Goal: Information Seeking & Learning: Check status

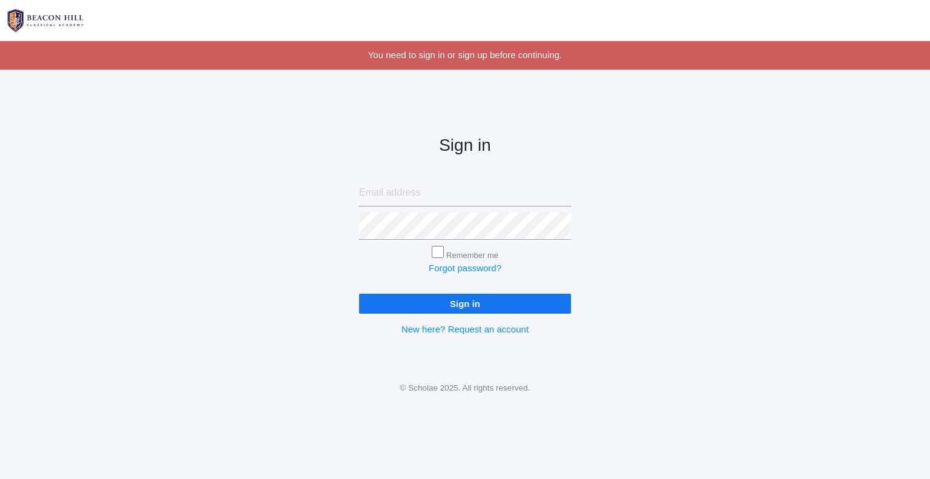
type input "[EMAIL_ADDRESS][DOMAIN_NAME]"
click at [431, 300] on input "Sign in" at bounding box center [465, 304] width 212 height 20
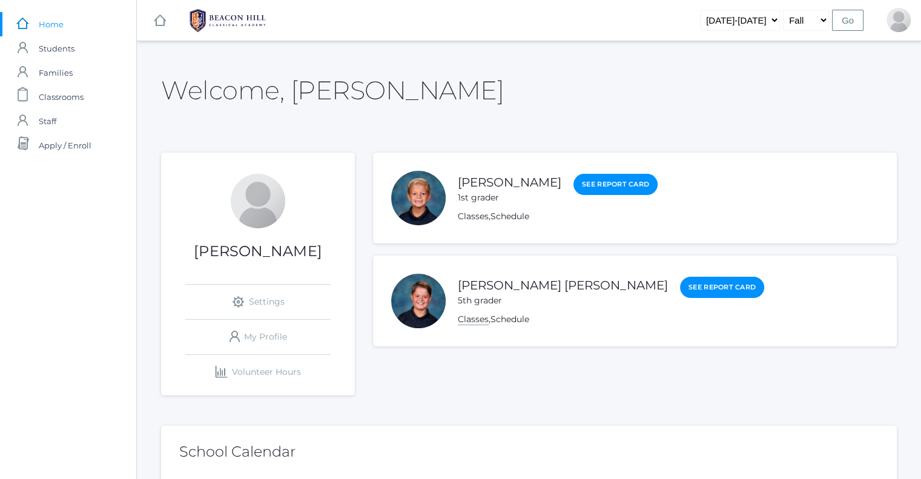
click at [473, 318] on link "Classes" at bounding box center [473, 320] width 31 height 12
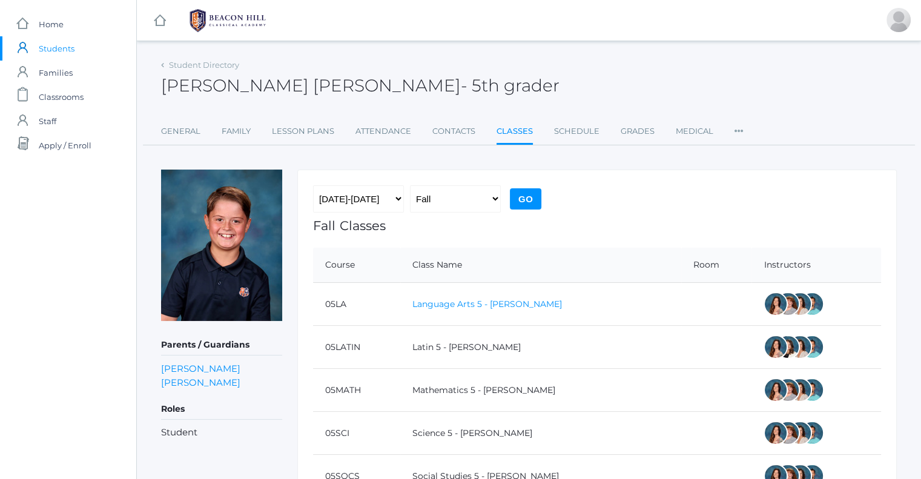
click at [478, 302] on link "Language Arts 5 - [PERSON_NAME]" at bounding box center [487, 303] width 150 height 11
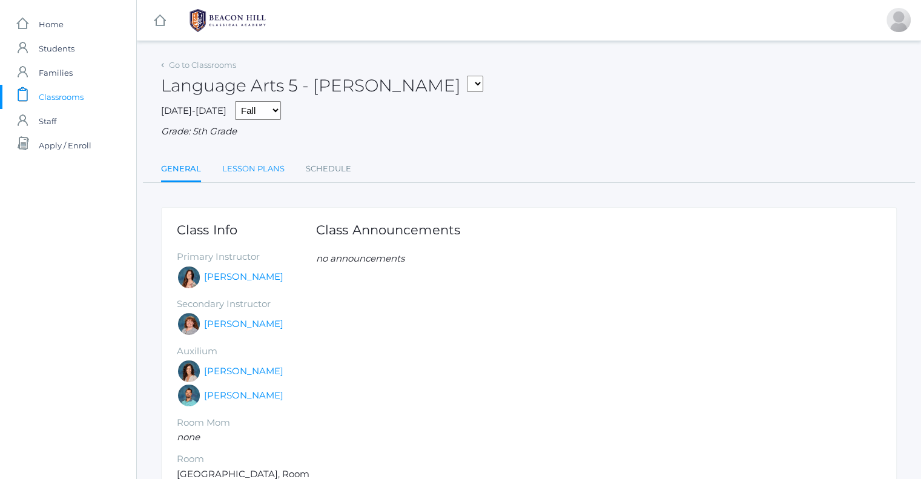
click at [256, 173] on link "Lesson Plans" at bounding box center [253, 169] width 62 height 24
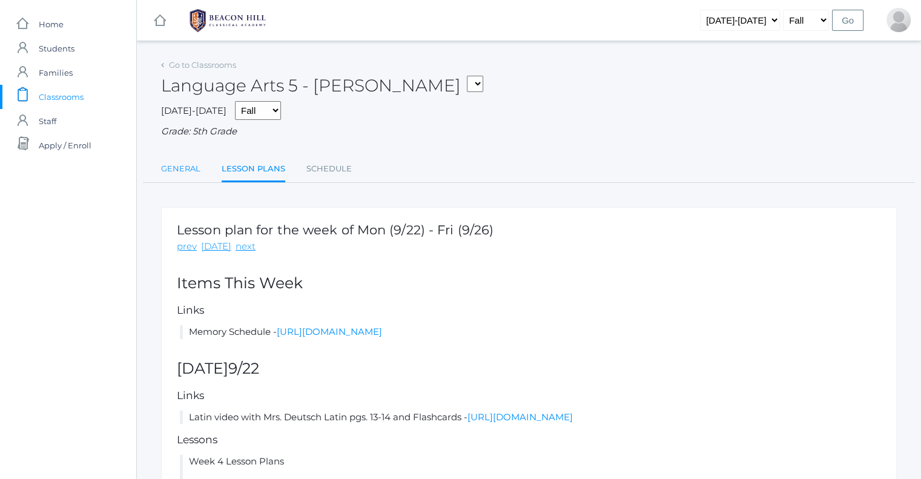
click at [186, 174] on link "General" at bounding box center [180, 169] width 39 height 24
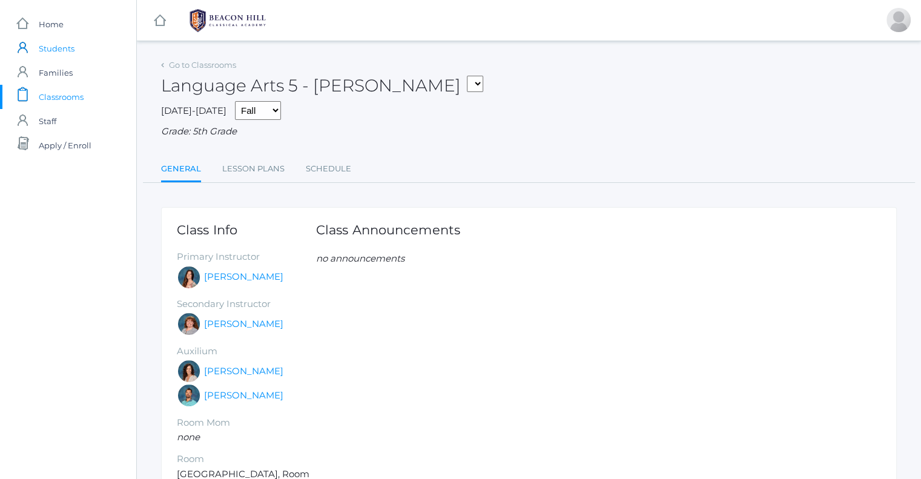
click at [61, 48] on span "Students" at bounding box center [57, 48] width 36 height 24
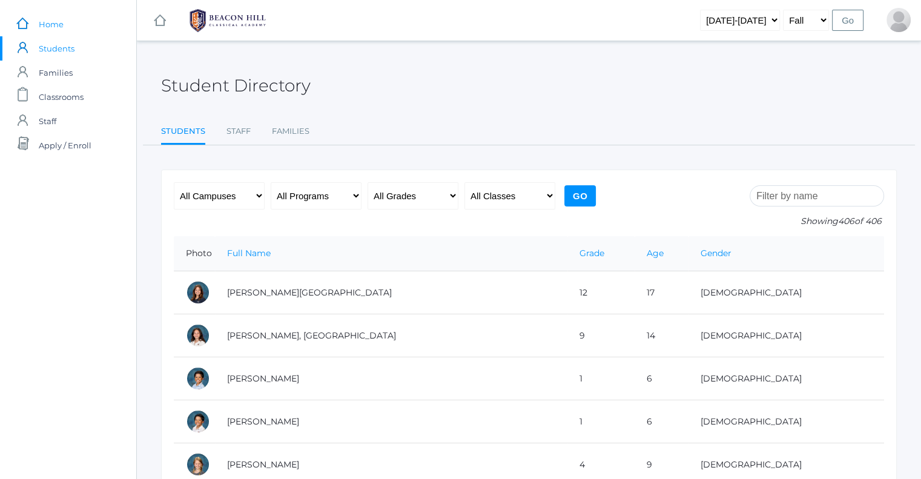
click at [54, 22] on span "Home" at bounding box center [51, 24] width 25 height 24
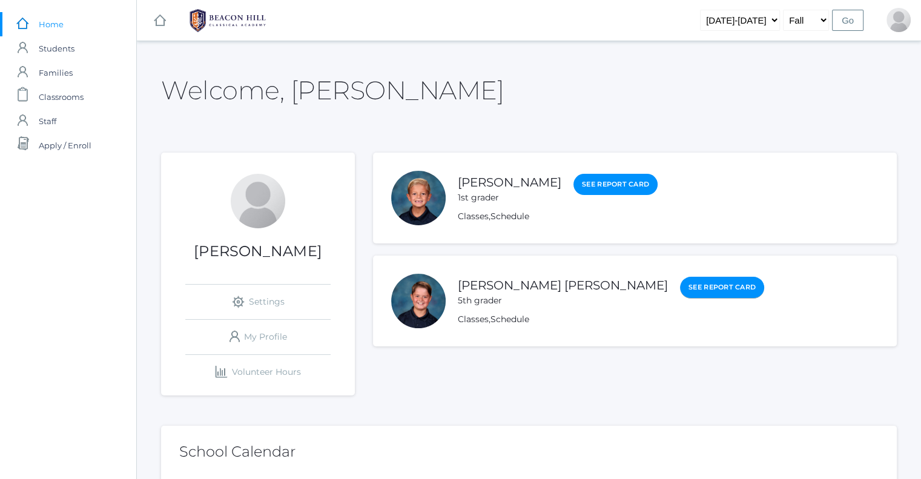
click at [680, 283] on link "See Report Card" at bounding box center [722, 288] width 84 height 22
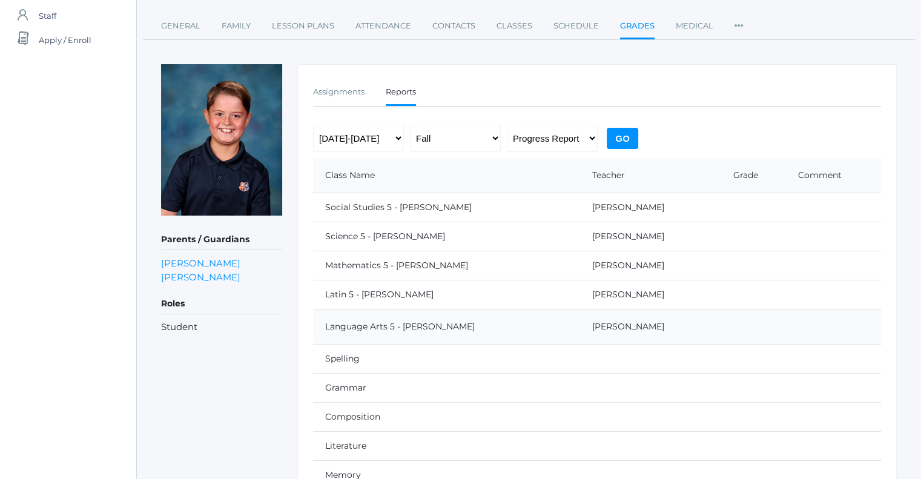
scroll to position [173, 0]
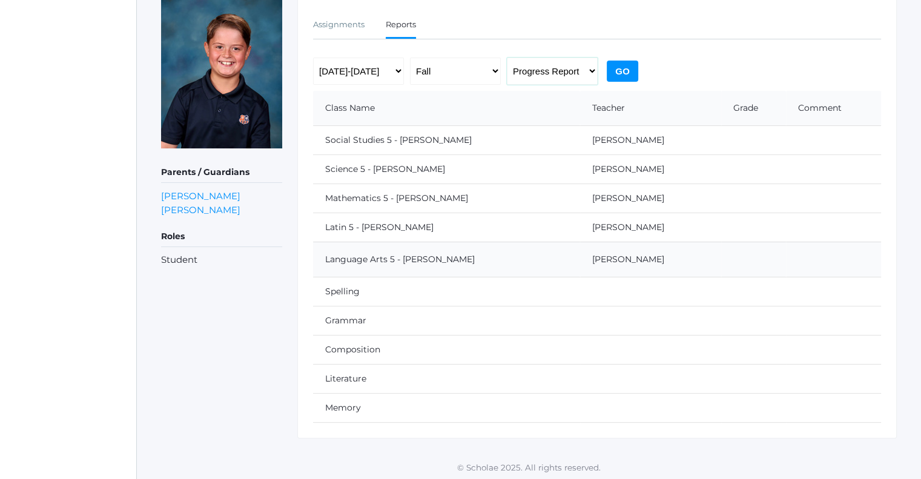
click at [562, 67] on select "Progress Report Report Card" at bounding box center [552, 71] width 91 height 27
click at [458, 77] on select "Fall Spring" at bounding box center [455, 71] width 91 height 27
drag, startPoint x: 458, startPoint y: 77, endPoint x: 500, endPoint y: 111, distance: 54.3
click at [458, 77] on select "Fall Spring" at bounding box center [455, 71] width 91 height 27
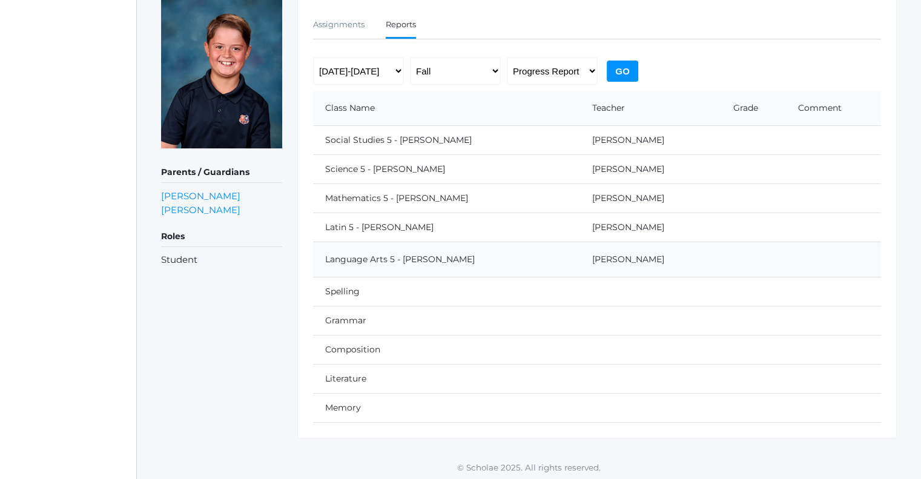
click at [351, 174] on td "Science 5 - Salazar" at bounding box center [446, 168] width 267 height 29
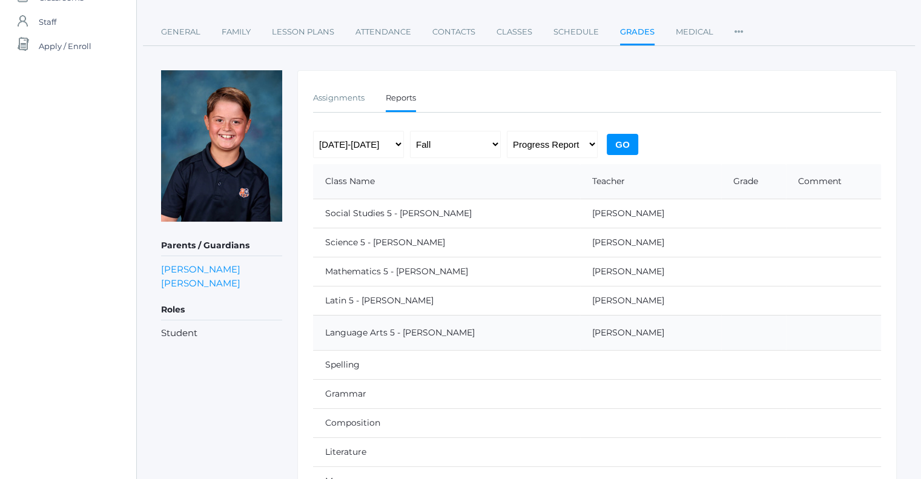
scroll to position [0, 0]
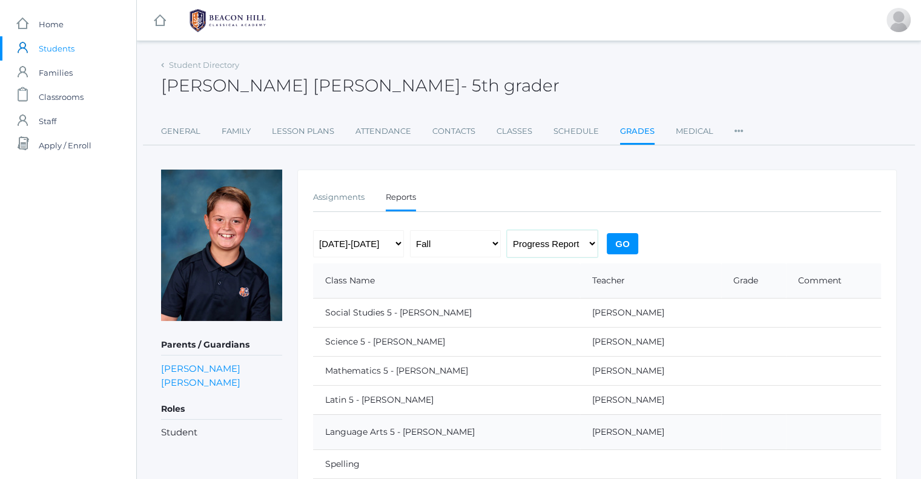
click at [578, 242] on select "Progress Report Report Card" at bounding box center [552, 243] width 91 height 27
click at [429, 242] on select "Fall Spring" at bounding box center [455, 243] width 91 height 27
click at [392, 311] on td "Social Studies 5 - Salazar" at bounding box center [446, 312] width 267 height 29
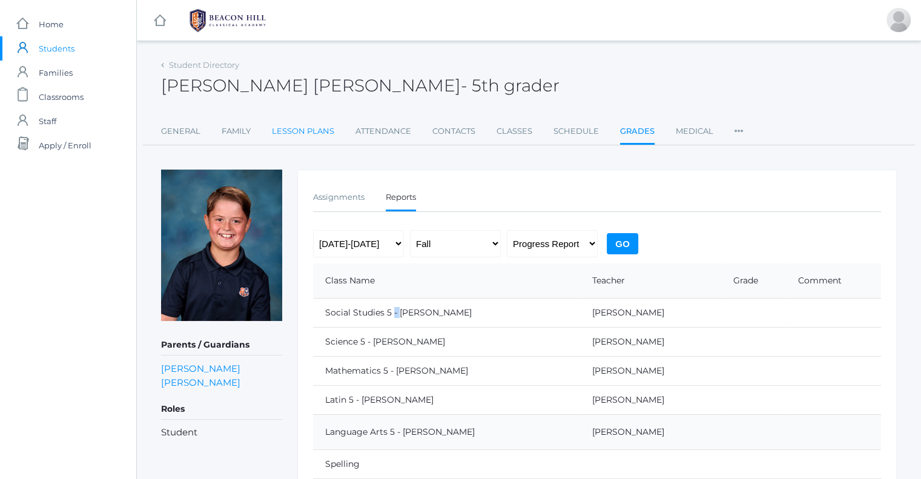
click at [317, 133] on link "Lesson Plans" at bounding box center [303, 131] width 62 height 24
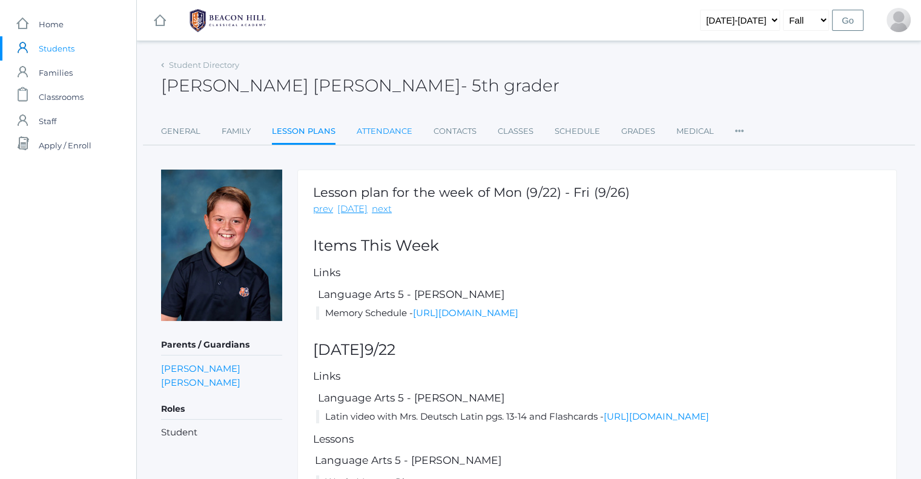
click at [366, 126] on link "Attendance" at bounding box center [385, 131] width 56 height 24
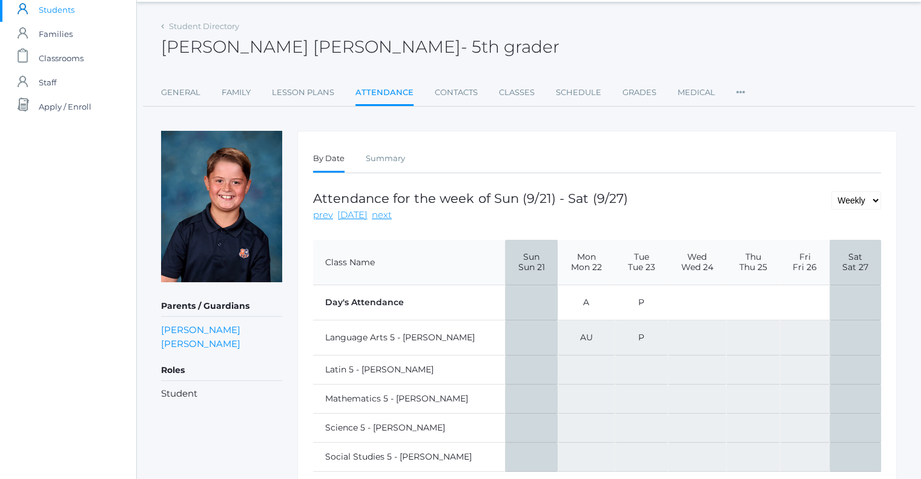
scroll to position [61, 0]
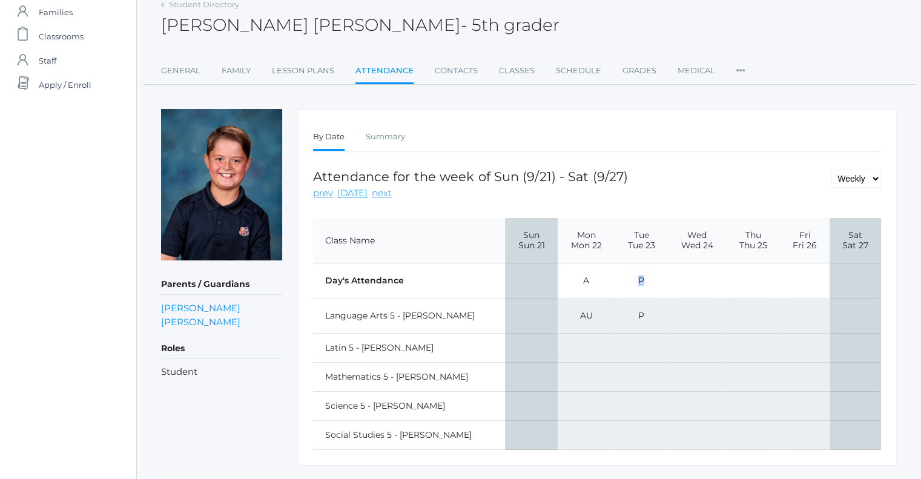
click at [618, 277] on td "P" at bounding box center [641, 280] width 53 height 35
drag, startPoint x: 550, startPoint y: 283, endPoint x: 561, endPoint y: 308, distance: 27.1
click at [561, 308] on tbody "Day's Attendance A P Language Arts 5 - Salazar AU P Latin 5 - Salazar Mathemati…" at bounding box center [597, 356] width 568 height 186
click at [563, 312] on td "AU" at bounding box center [587, 315] width 58 height 35
click at [642, 306] on td "P" at bounding box center [641, 315] width 53 height 35
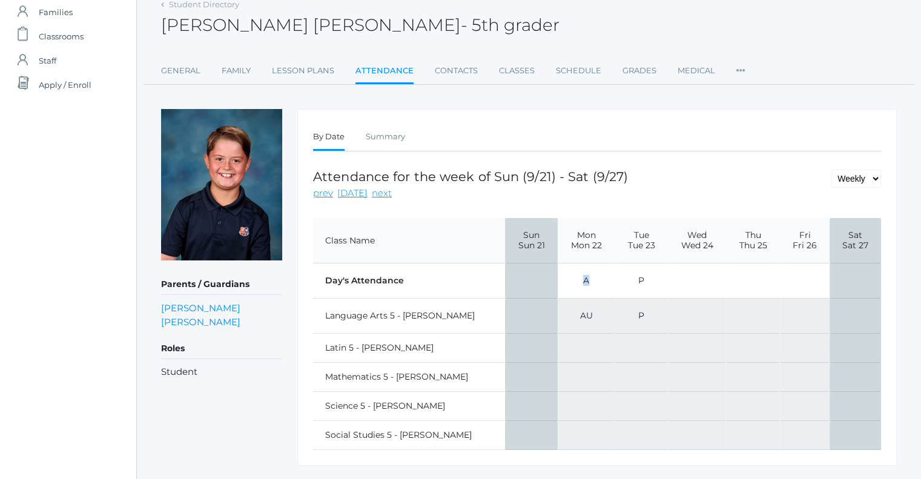
drag, startPoint x: 557, startPoint y: 286, endPoint x: 550, endPoint y: 286, distance: 7.3
click at [558, 286] on td "A" at bounding box center [587, 280] width 58 height 35
click at [558, 317] on td "AU" at bounding box center [587, 315] width 58 height 35
drag, startPoint x: 570, startPoint y: 314, endPoint x: 554, endPoint y: 313, distance: 15.8
click at [558, 313] on td "AU" at bounding box center [587, 315] width 58 height 35
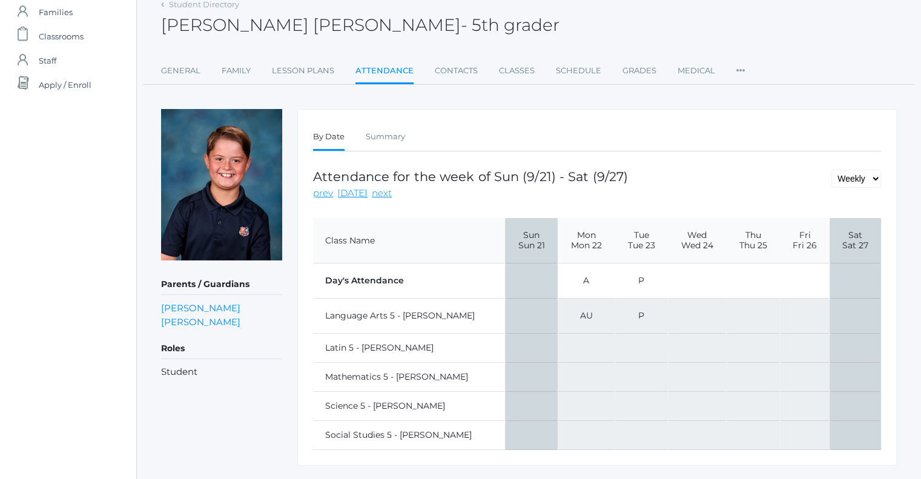
click at [558, 285] on td "A" at bounding box center [587, 280] width 58 height 35
drag, startPoint x: 558, startPoint y: 282, endPoint x: 567, endPoint y: 280, distance: 9.3
click at [567, 280] on td "A" at bounding box center [587, 280] width 58 height 35
drag, startPoint x: 614, startPoint y: 277, endPoint x: 628, endPoint y: 276, distance: 14.5
click at [628, 276] on td "P" at bounding box center [641, 280] width 53 height 35
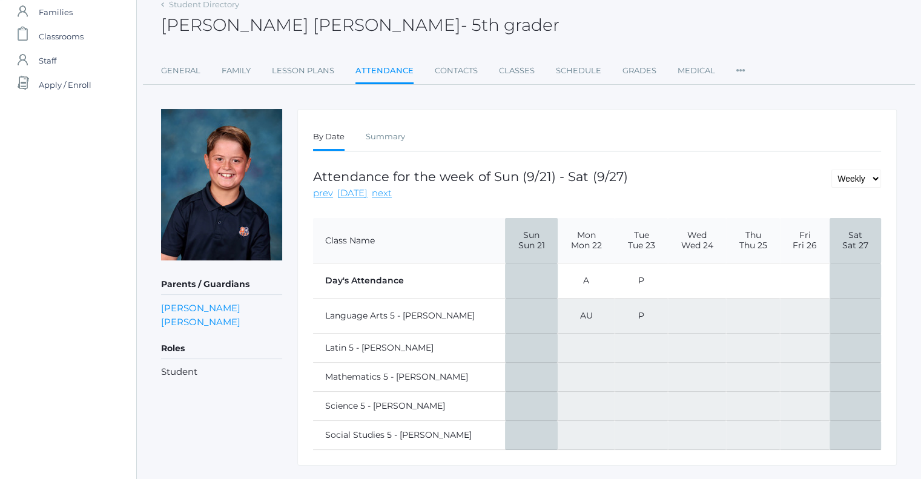
click at [671, 291] on td at bounding box center [697, 280] width 59 height 35
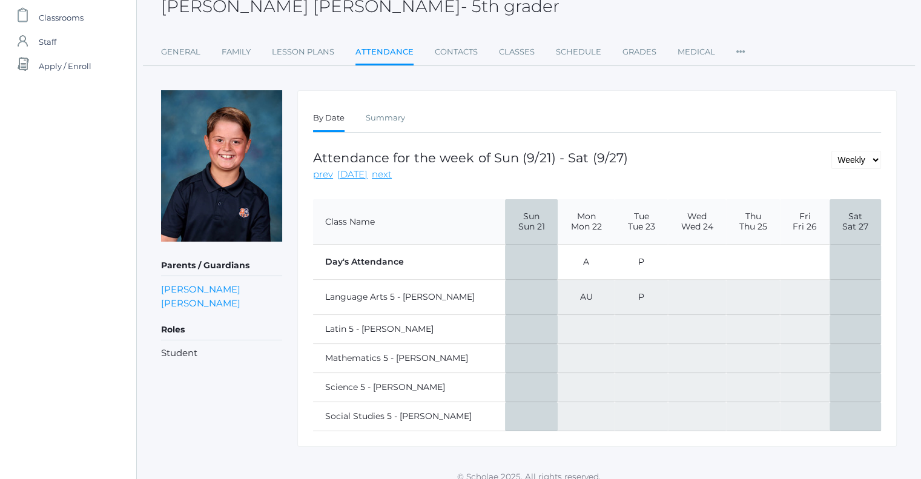
scroll to position [89, 0]
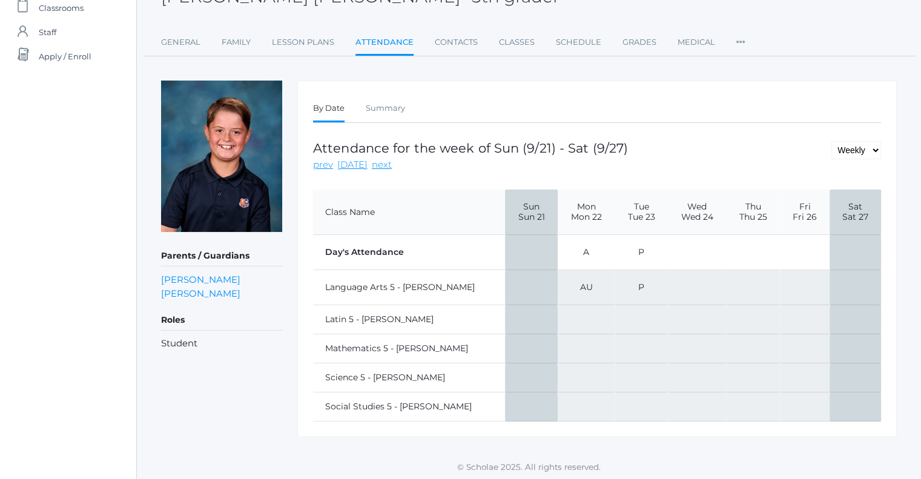
drag, startPoint x: 552, startPoint y: 285, endPoint x: 576, endPoint y: 281, distance: 23.9
click at [576, 281] on td "AU" at bounding box center [587, 287] width 58 height 35
click at [372, 162] on link "next" at bounding box center [382, 165] width 20 height 14
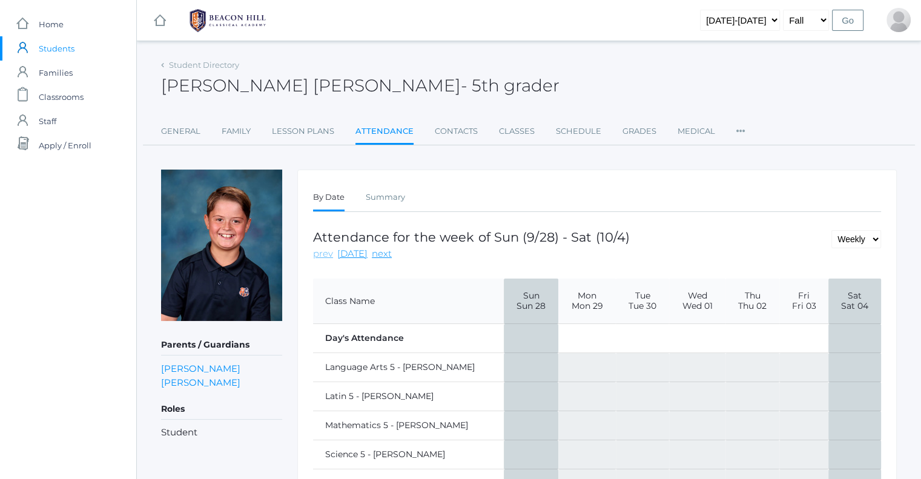
click at [326, 254] on link "prev" at bounding box center [323, 254] width 20 height 14
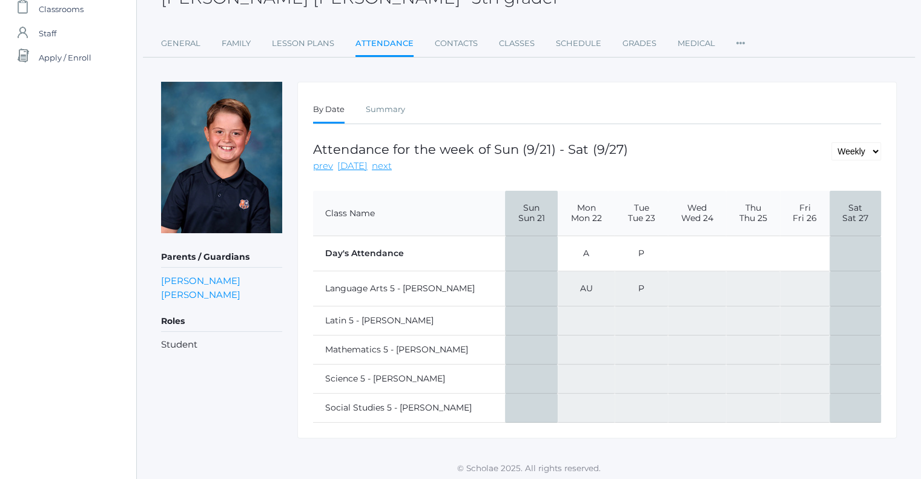
scroll to position [89, 0]
click at [320, 167] on link "prev" at bounding box center [323, 165] width 20 height 14
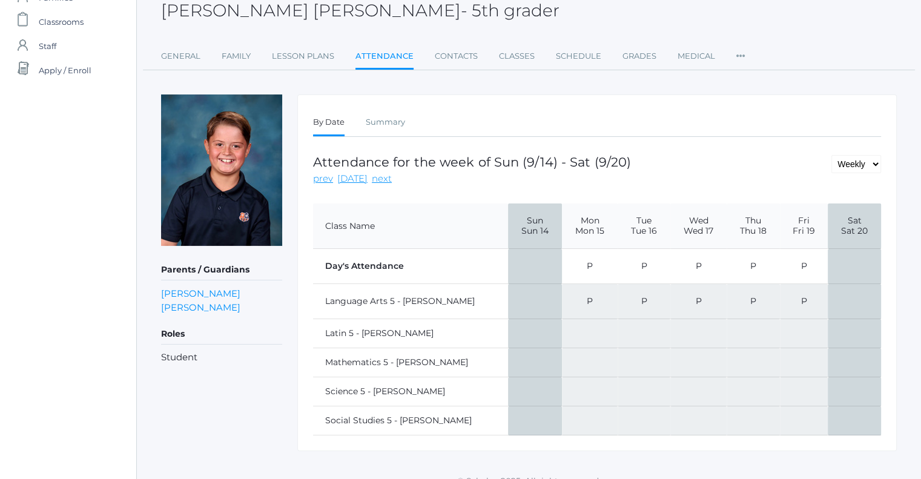
scroll to position [89, 0]
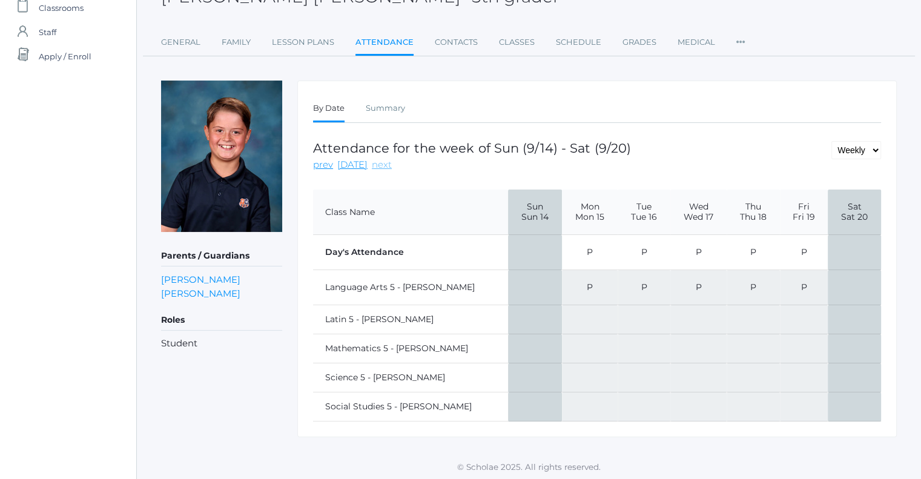
click at [372, 167] on link "next" at bounding box center [382, 165] width 20 height 14
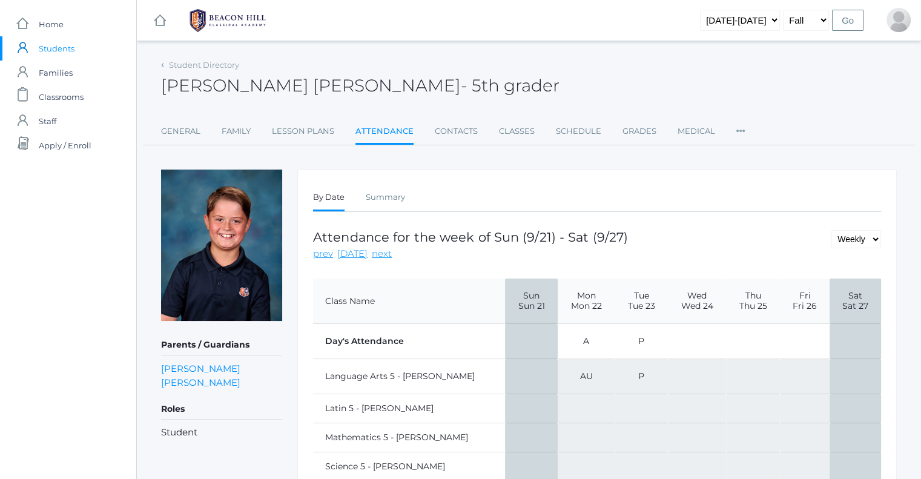
drag, startPoint x: 558, startPoint y: 340, endPoint x: 656, endPoint y: 375, distance: 104.8
click at [622, 384] on tbody "Day's Attendance A P Language Arts 5 - Salazar AU P Latin 5 - Salazar Mathemati…" at bounding box center [597, 417] width 568 height 186
click at [668, 375] on td at bounding box center [697, 376] width 59 height 35
click at [518, 131] on link "Classes" at bounding box center [517, 131] width 36 height 24
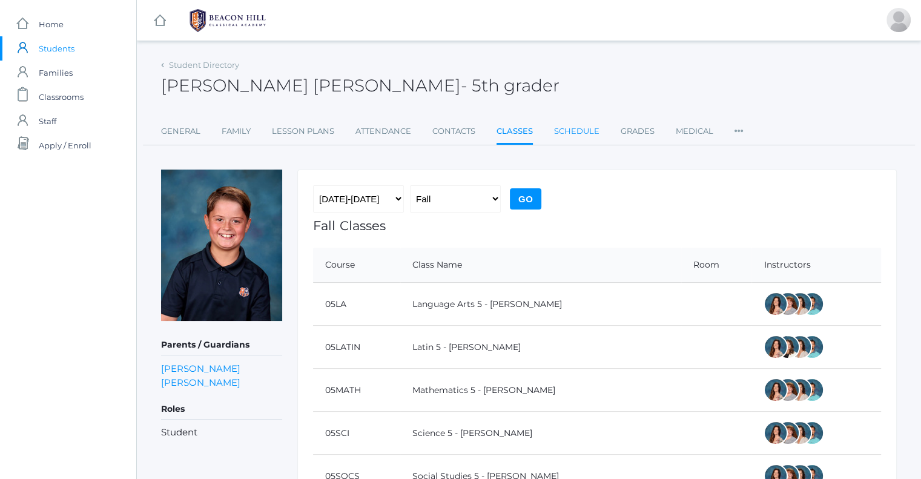
click at [571, 142] on link "Schedule" at bounding box center [576, 131] width 45 height 24
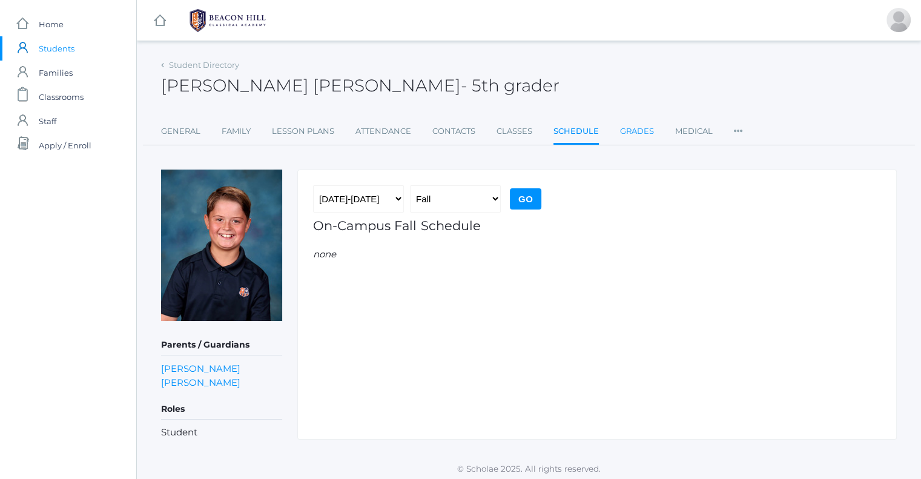
click at [641, 129] on link "Grades" at bounding box center [637, 131] width 34 height 24
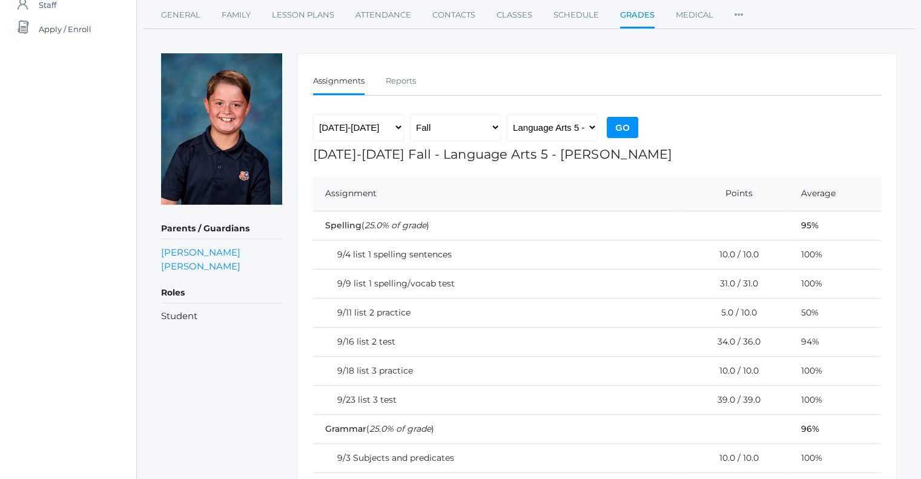
scroll to position [121, 0]
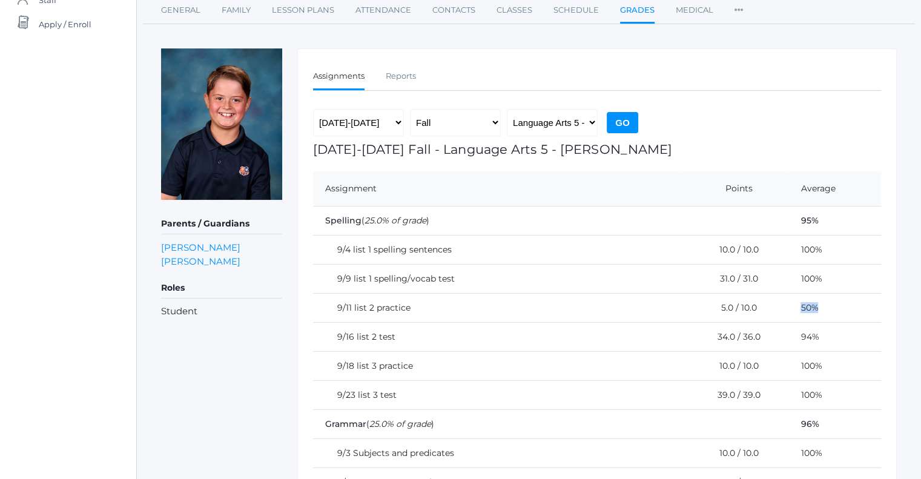
drag, startPoint x: 785, startPoint y: 302, endPoint x: 810, endPoint y: 306, distance: 25.8
click at [810, 306] on td "50%" at bounding box center [834, 307] width 93 height 29
drag, startPoint x: 341, startPoint y: 336, endPoint x: 747, endPoint y: 336, distance: 405.7
click at [747, 336] on tr "9/16 list 2 test 34.0 / 36.0 94%" at bounding box center [597, 336] width 568 height 29
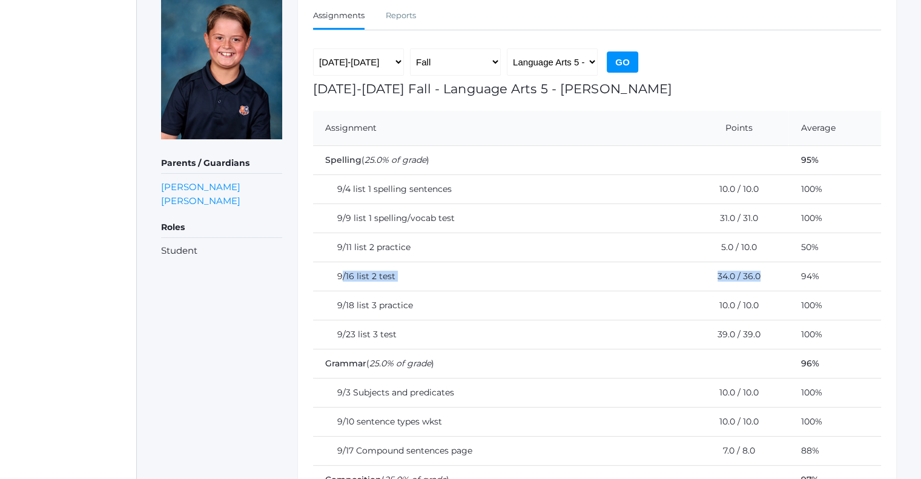
scroll to position [242, 0]
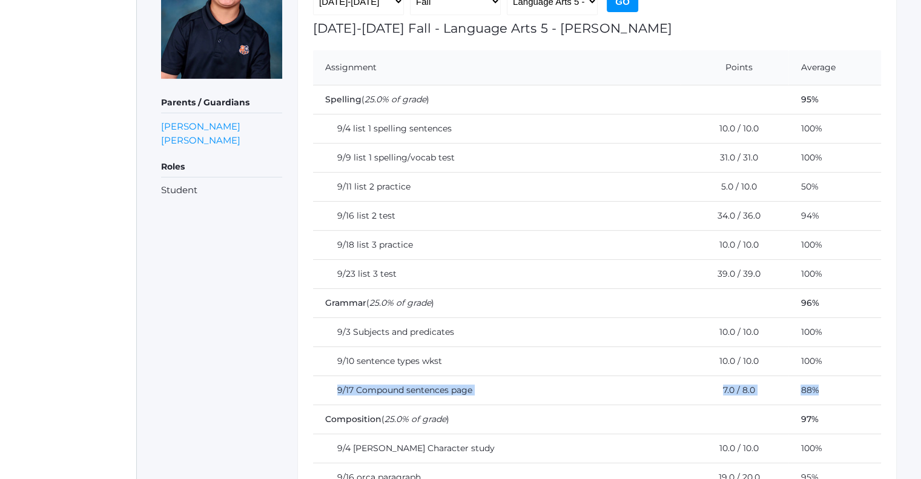
drag, startPoint x: 337, startPoint y: 387, endPoint x: 722, endPoint y: 435, distance: 388.1
click at [815, 383] on tr "9/17 Compound sentences page 7.0 / 8.0 88%" at bounding box center [597, 389] width 568 height 29
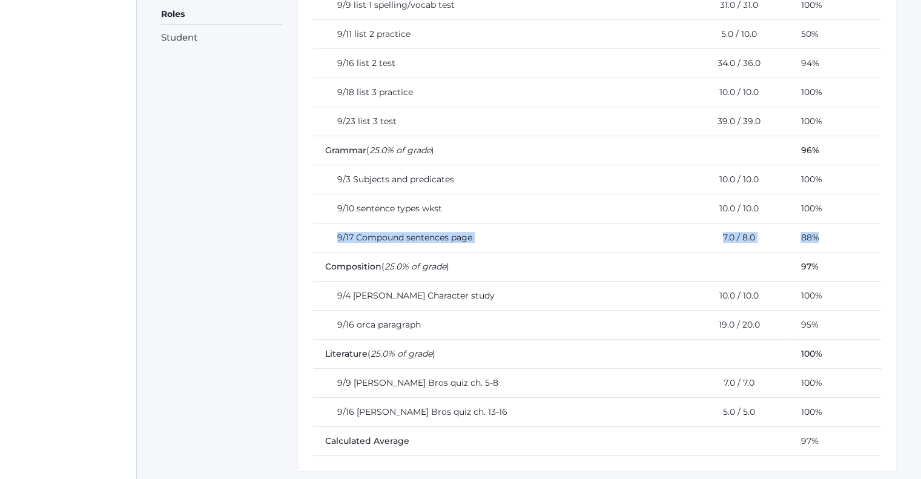
scroll to position [424, 0]
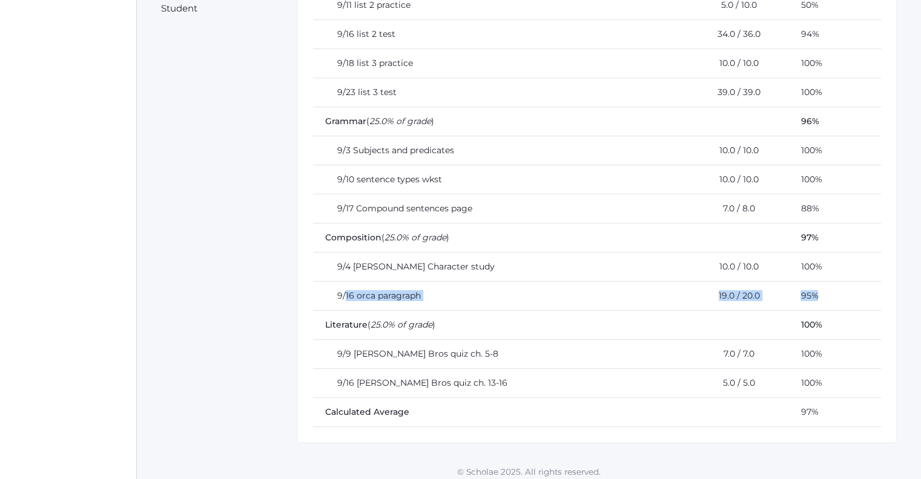
drag, startPoint x: 348, startPoint y: 292, endPoint x: 821, endPoint y: 295, distance: 473.5
click at [821, 295] on tr "9/16 orca paragraph 19.0 / 20.0 95%" at bounding box center [597, 295] width 568 height 29
click at [823, 295] on td "95%" at bounding box center [834, 295] width 93 height 29
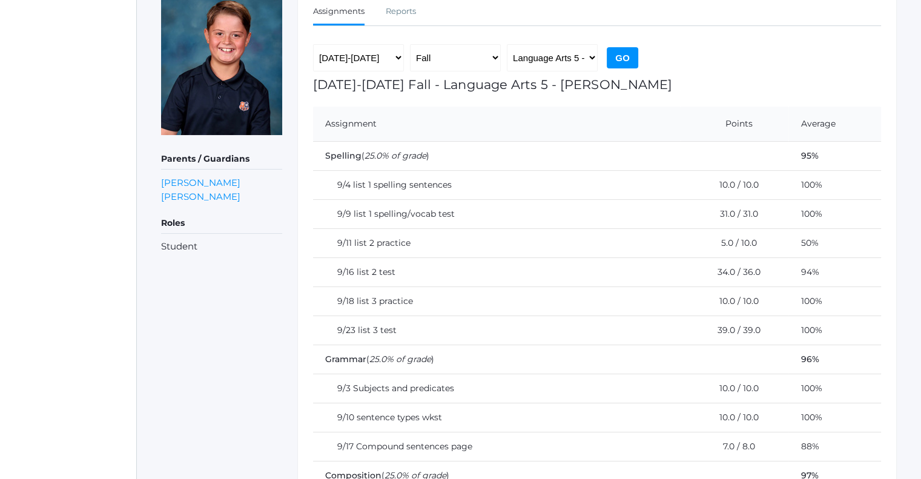
scroll to position [185, 0]
drag, startPoint x: 696, startPoint y: 244, endPoint x: 752, endPoint y: 240, distance: 55.9
click at [752, 240] on td "5.0 / 10.0" at bounding box center [735, 243] width 108 height 29
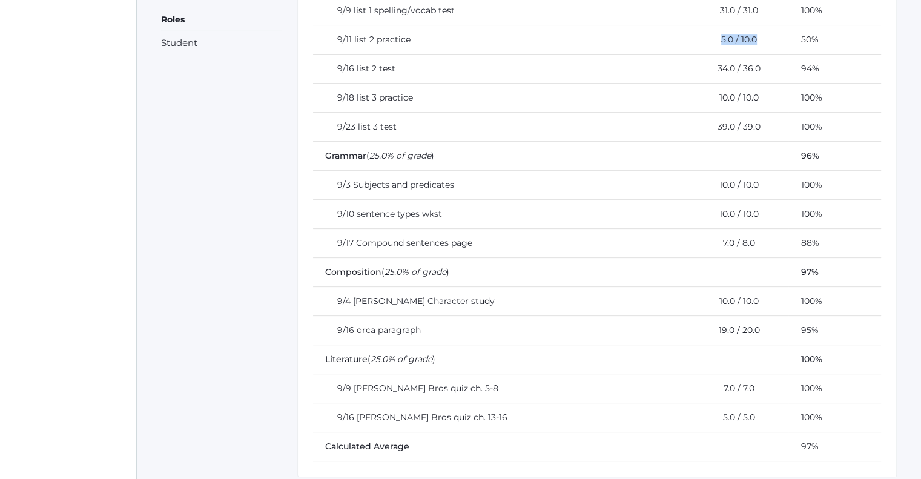
scroll to position [427, 0]
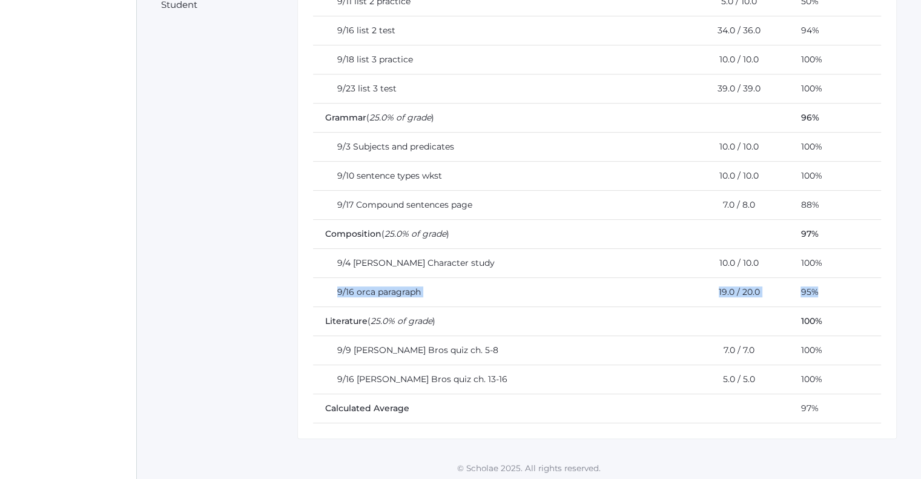
drag, startPoint x: 338, startPoint y: 290, endPoint x: 824, endPoint y: 283, distance: 485.6
click at [824, 283] on tr "9/16 orca paragraph 19.0 / 20.0 95%" at bounding box center [597, 291] width 568 height 29
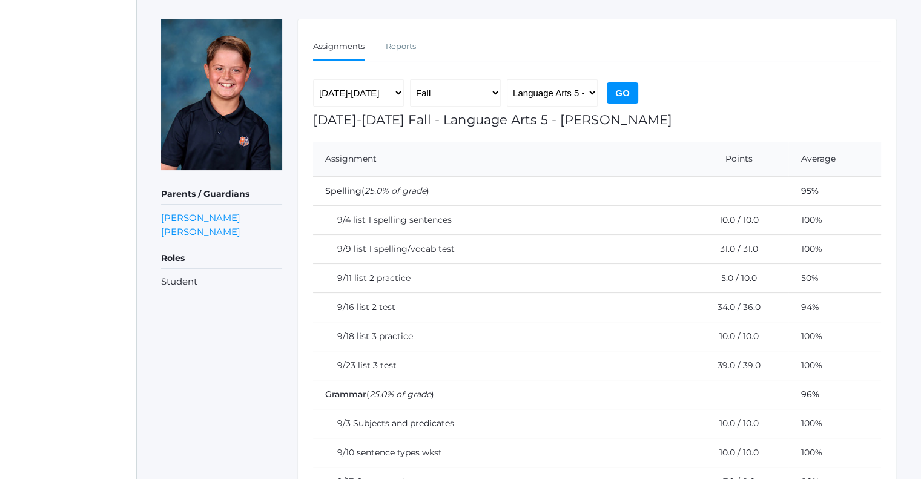
scroll to position [125, 0]
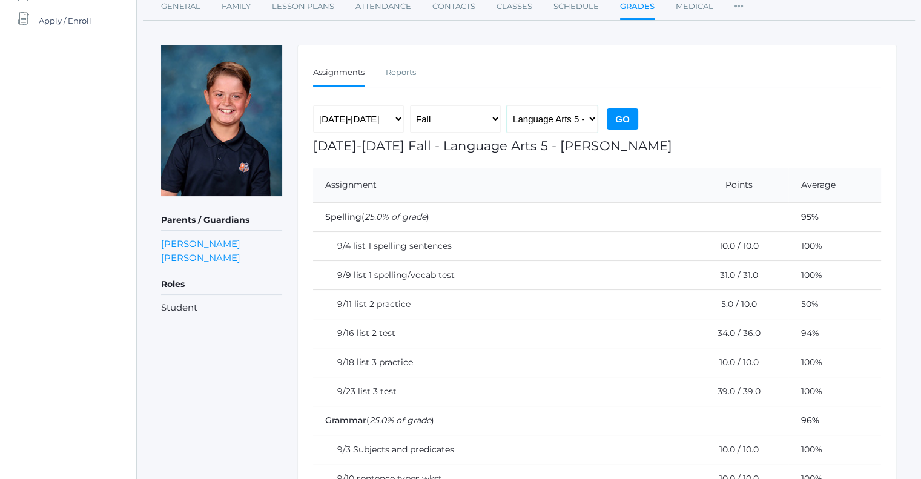
click at [572, 122] on select "Language Arts 5 - Salazar Latin 5 - Salazar Mathematics 5 - Salazar Science 5 -…" at bounding box center [552, 118] width 91 height 27
select select "1971"
click at [507, 105] on select "Language Arts 5 - Salazar Latin 5 - Salazar Mathematics 5 - Salazar Science 5 -…" at bounding box center [552, 118] width 91 height 27
click at [633, 111] on input "Go" at bounding box center [622, 118] width 31 height 21
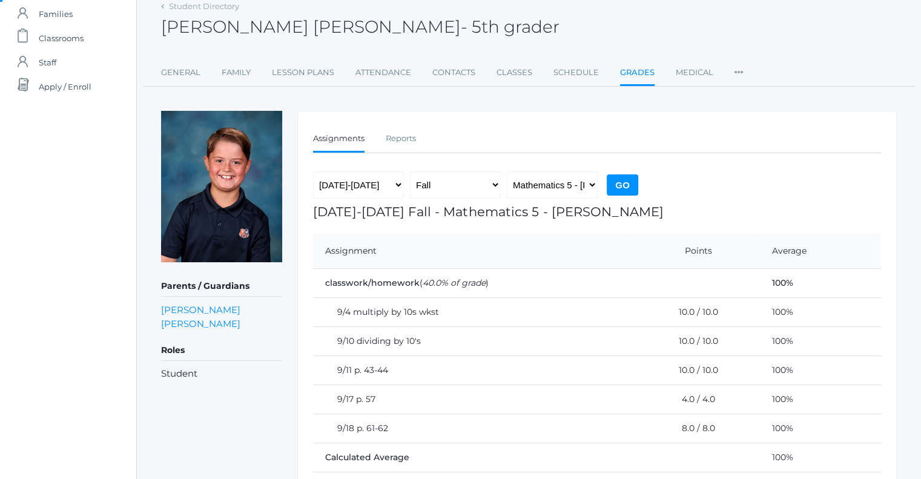
scroll to position [109, 0]
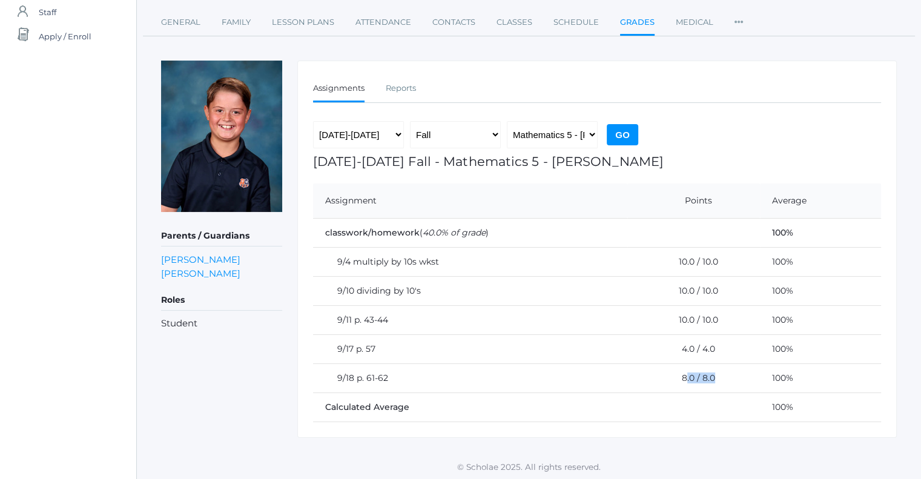
drag, startPoint x: 685, startPoint y: 372, endPoint x: 719, endPoint y: 377, distance: 34.8
click at [719, 377] on td "8.0 / 8.0" at bounding box center [693, 377] width 133 height 29
click at [721, 377] on td "8.0 / 8.0" at bounding box center [693, 377] width 133 height 29
drag, startPoint x: 714, startPoint y: 366, endPoint x: 368, endPoint y: 400, distance: 348.0
click at [639, 374] on td "8.0 / 8.0" at bounding box center [693, 377] width 133 height 29
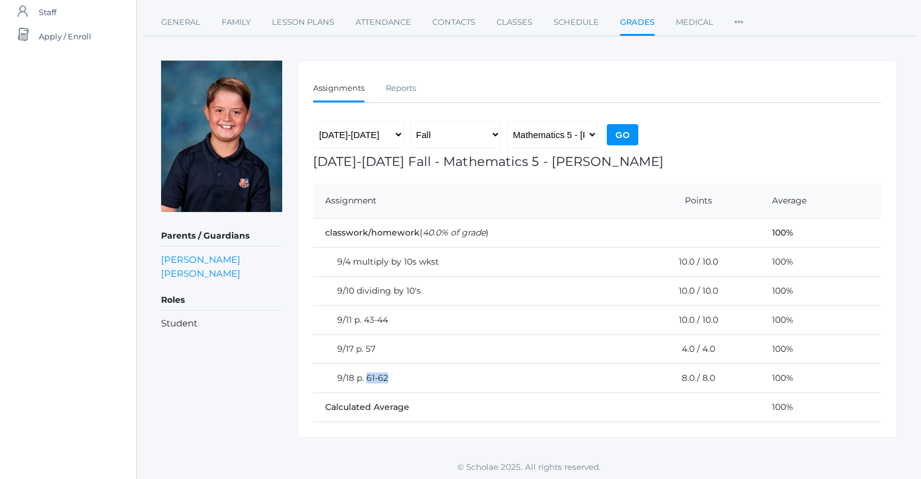
drag, startPoint x: 390, startPoint y: 375, endPoint x: 366, endPoint y: 372, distance: 24.4
click at [366, 372] on td "9/18 p. 61-62" at bounding box center [470, 377] width 314 height 29
click at [564, 125] on select "Language Arts 5 - [PERSON_NAME] Latin 5 - [PERSON_NAME] Mathematics 5 - [PERSON…" at bounding box center [552, 134] width 91 height 27
click at [534, 128] on select "Language Arts 5 - [PERSON_NAME] Latin 5 - [PERSON_NAME] Mathematics 5 - [PERSON…" at bounding box center [552, 134] width 91 height 27
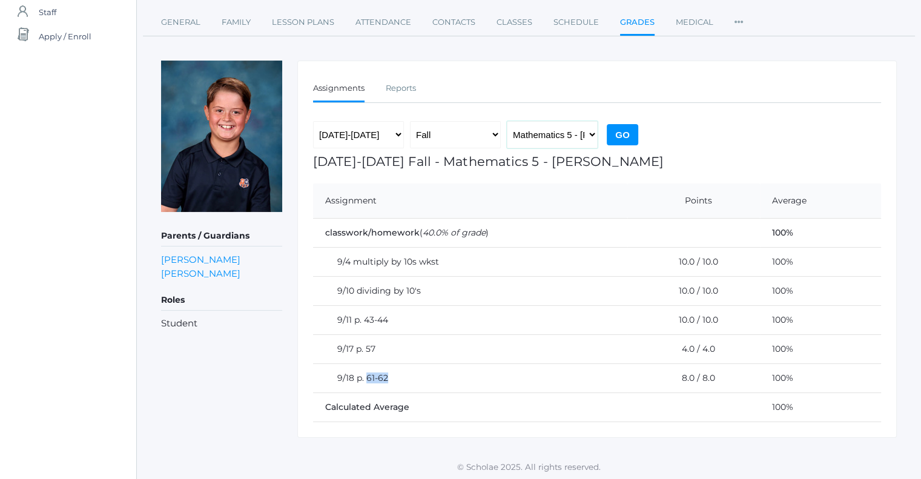
select select "1966"
click at [507, 121] on select "Language Arts 5 - [PERSON_NAME] Latin 5 - [PERSON_NAME] Mathematics 5 - [PERSON…" at bounding box center [552, 134] width 91 height 27
click at [625, 137] on input "Go" at bounding box center [622, 134] width 31 height 21
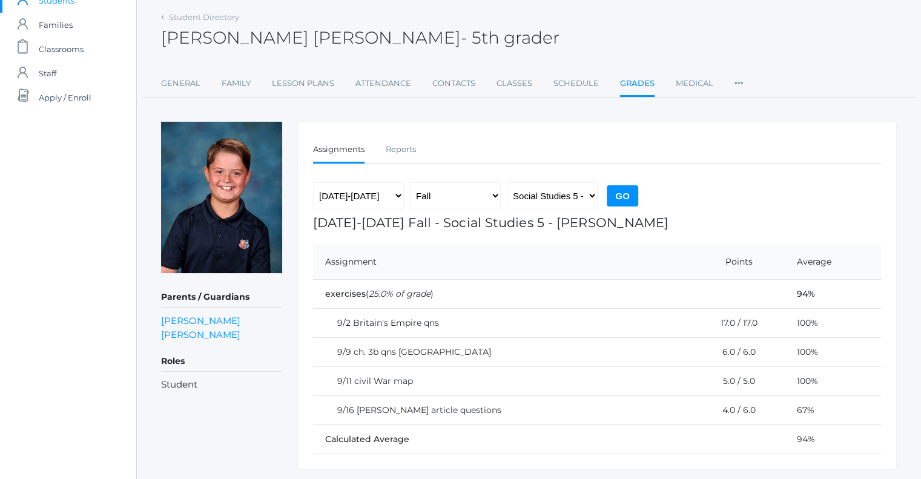
scroll to position [80, 0]
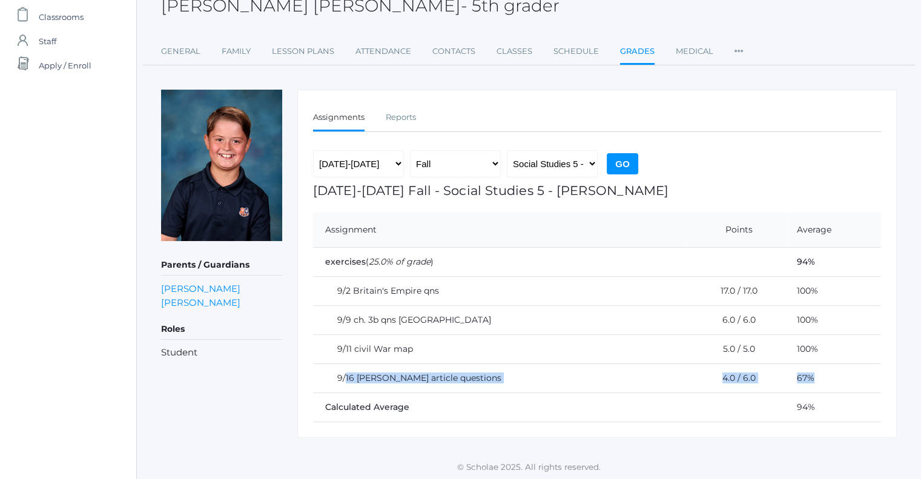
drag, startPoint x: 344, startPoint y: 374, endPoint x: 827, endPoint y: 372, distance: 483.2
click at [827, 372] on tr "9/16 Harriet Tubman article questions 4.0 / 6.0 67%" at bounding box center [597, 377] width 568 height 29
click at [773, 60] on ul "General Family Lesson Plans Attendance Contacts Classes Schedule Grades Medical…" at bounding box center [529, 52] width 736 height 26
click at [291, 51] on link "Lesson Plans" at bounding box center [303, 51] width 62 height 24
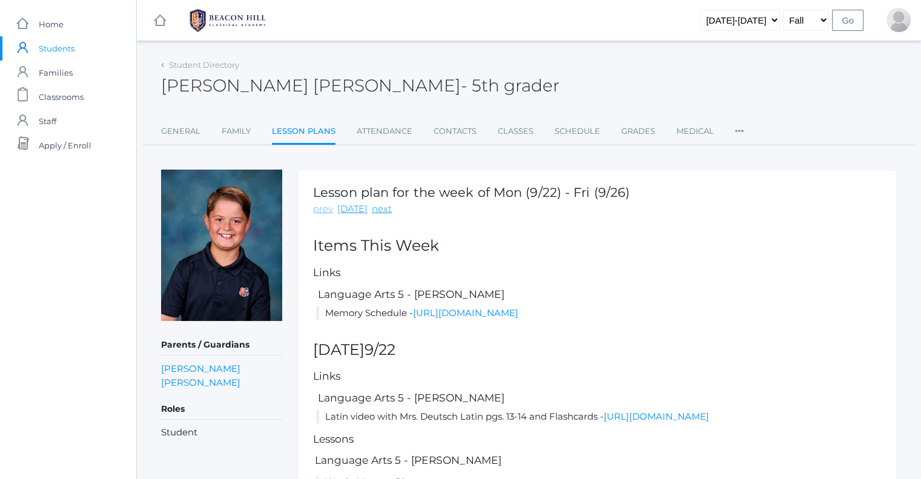
click at [329, 209] on link "prev" at bounding box center [323, 209] width 20 height 14
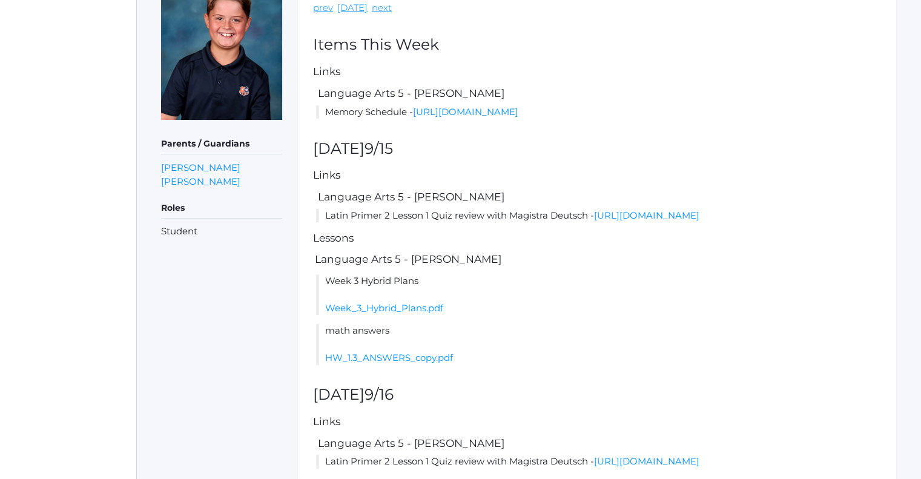
scroll to position [121, 0]
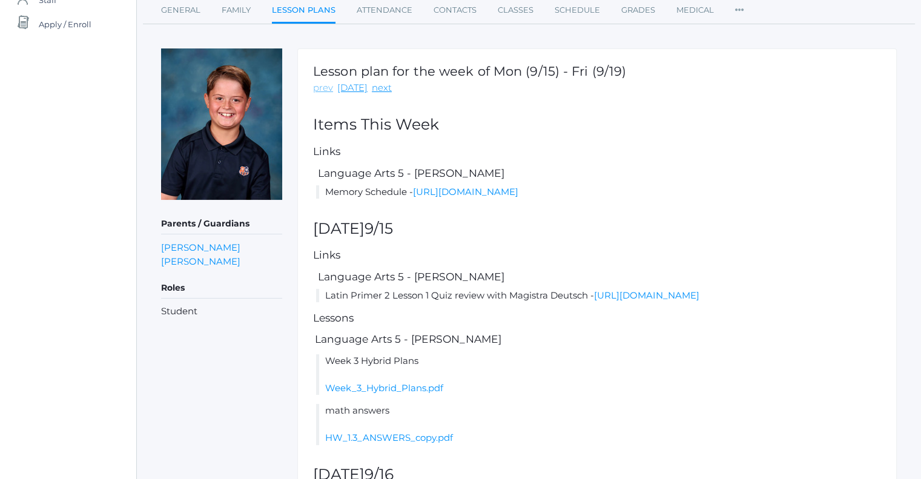
click at [315, 84] on link "prev" at bounding box center [323, 88] width 20 height 14
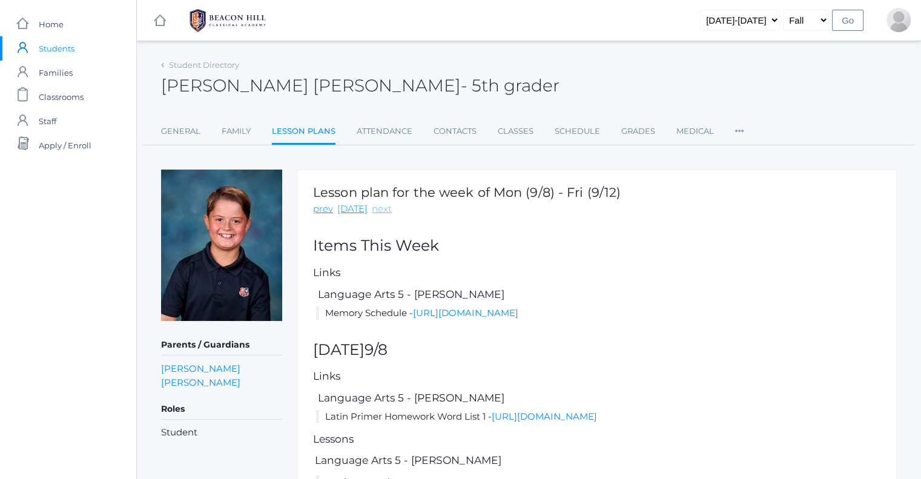
click at [372, 210] on link "next" at bounding box center [382, 209] width 20 height 14
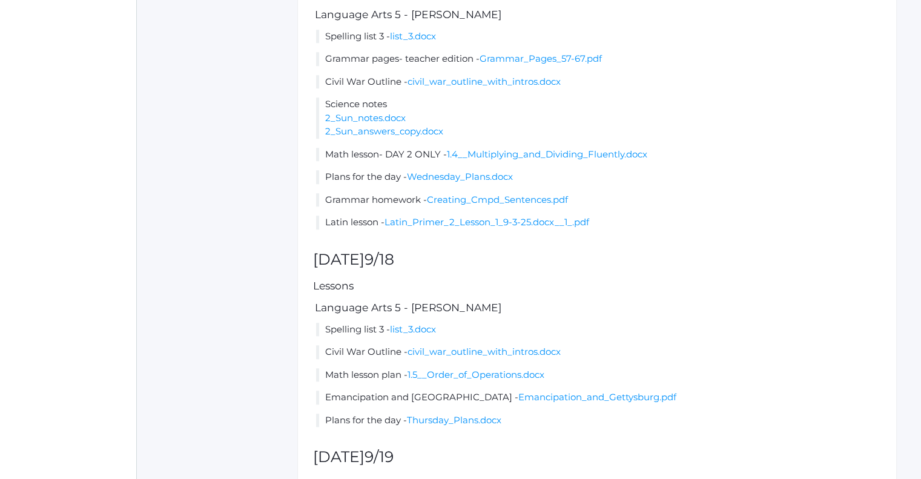
scroll to position [848, 0]
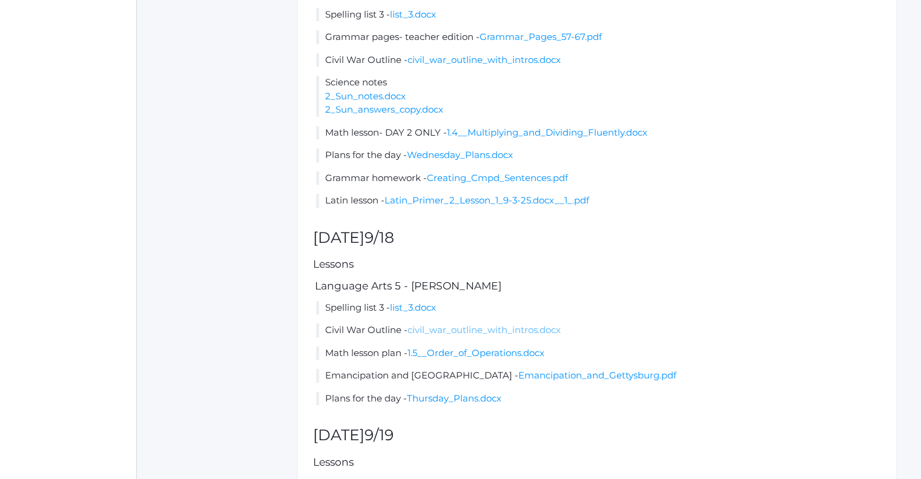
click at [449, 335] on link "civil_war_outline_with_intros.docx" at bounding box center [483, 330] width 153 height 12
click at [845, 140] on li "Math lesson- DAY 2 ONLY - 1.4__Multiplying_and_Dividing_Fluently.docx" at bounding box center [598, 133] width 565 height 14
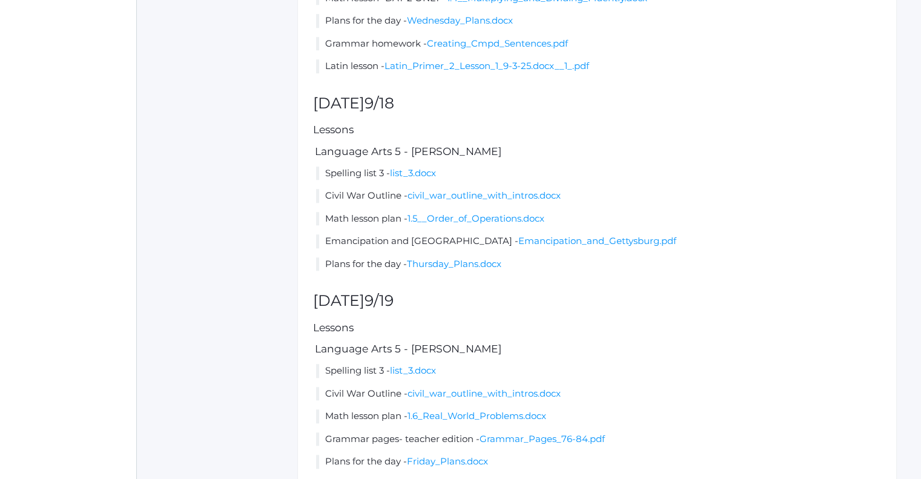
scroll to position [1080, 0]
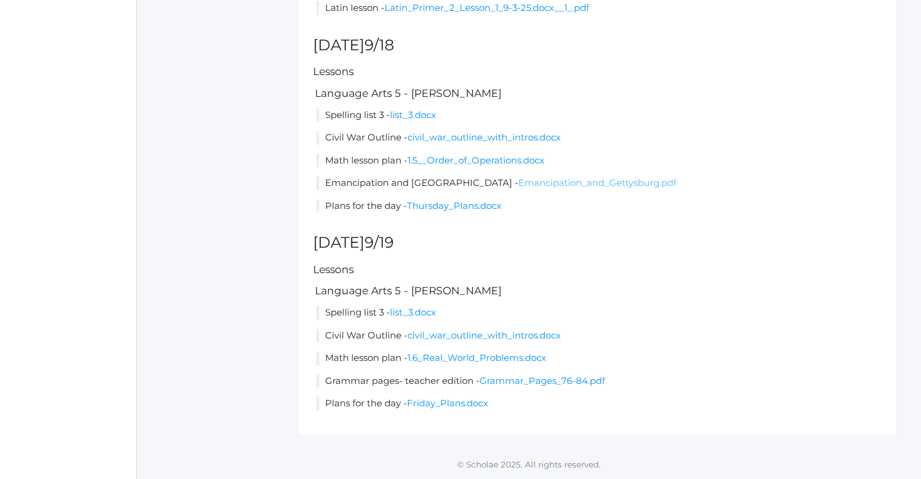
click at [518, 180] on link "Emancipation_and_Gettysburg.pdf" at bounding box center [597, 183] width 158 height 12
click at [481, 407] on link "Friday_Plans.docx" at bounding box center [447, 403] width 81 height 12
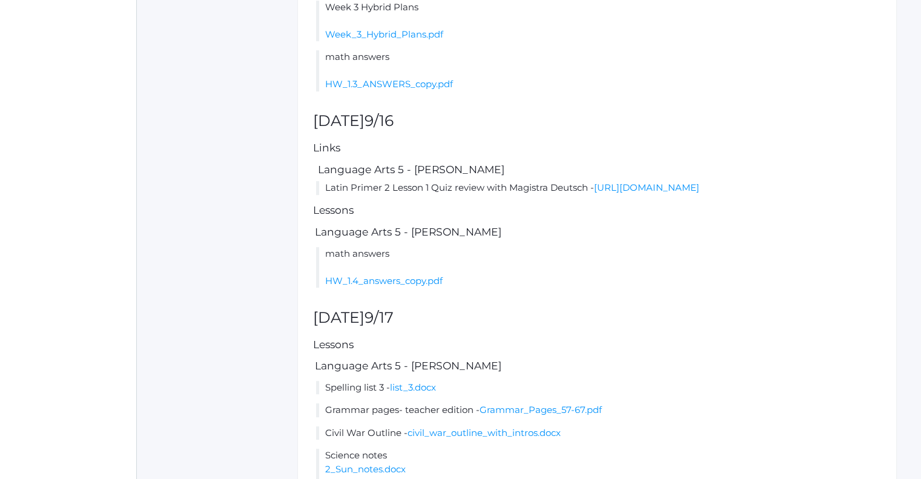
scroll to position [0, 0]
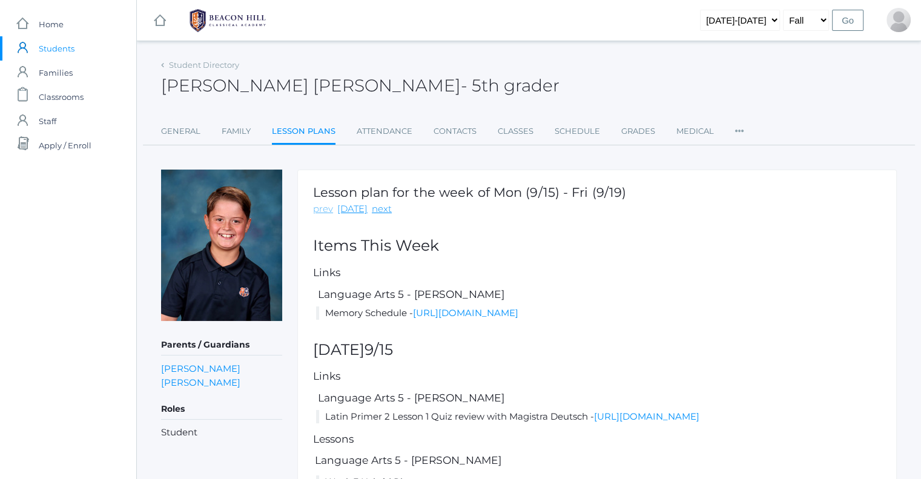
click at [320, 209] on link "prev" at bounding box center [323, 209] width 20 height 14
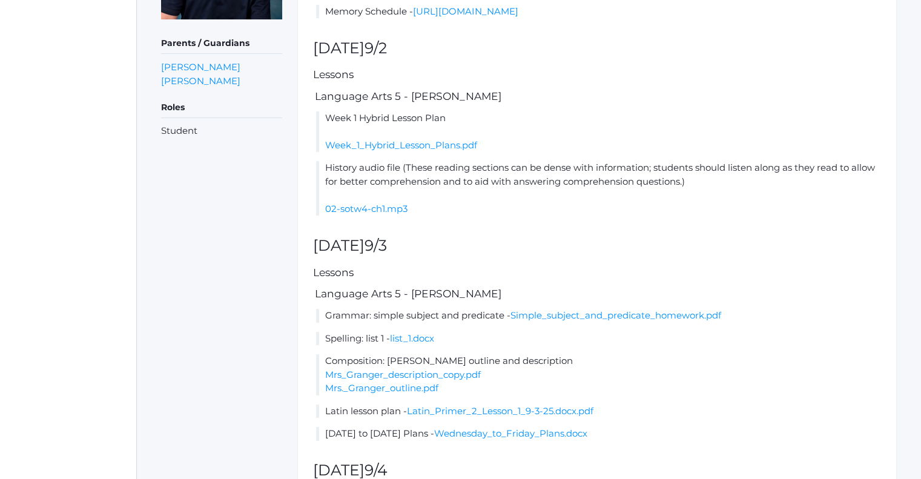
scroll to position [303, 0]
click at [395, 213] on link "02-sotw4-ch1.mp3" at bounding box center [366, 208] width 82 height 12
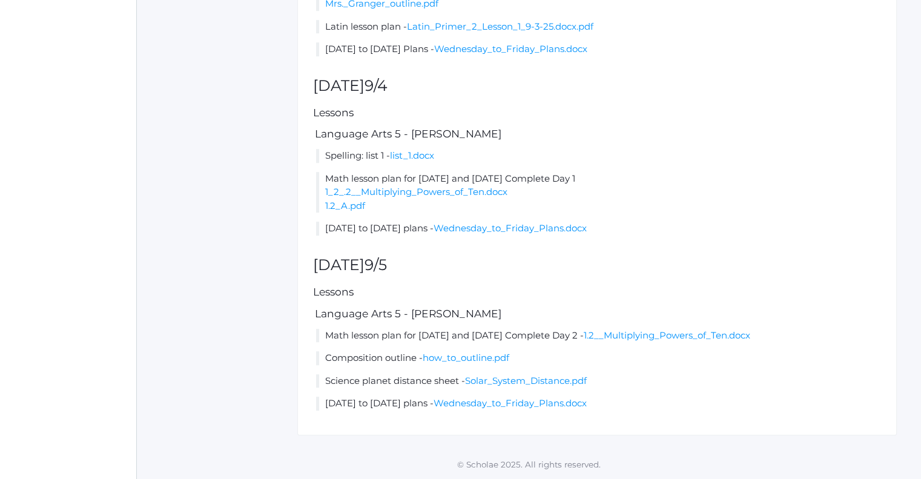
scroll to position [699, 0]
click at [561, 381] on link "Solar_System_Distance.pdf" at bounding box center [526, 381] width 122 height 12
click at [539, 409] on link "Wednesday_to_Friday_Plans.docx" at bounding box center [510, 403] width 153 height 12
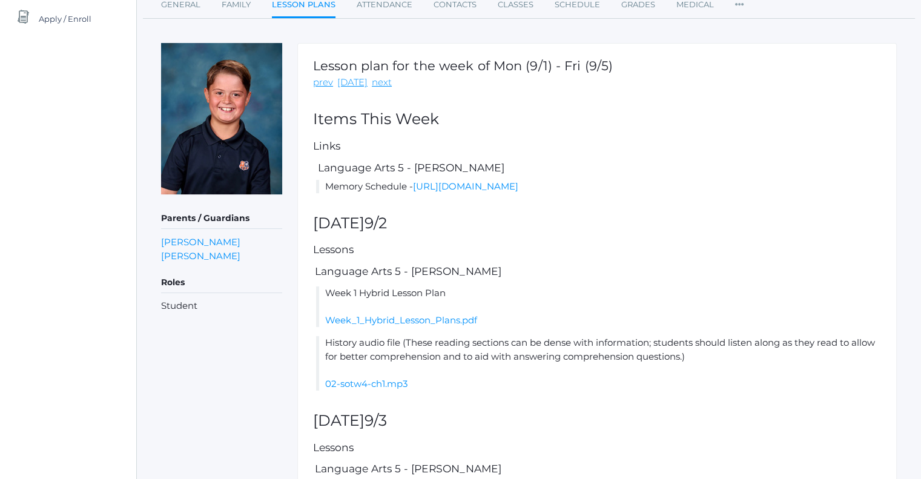
scroll to position [0, 0]
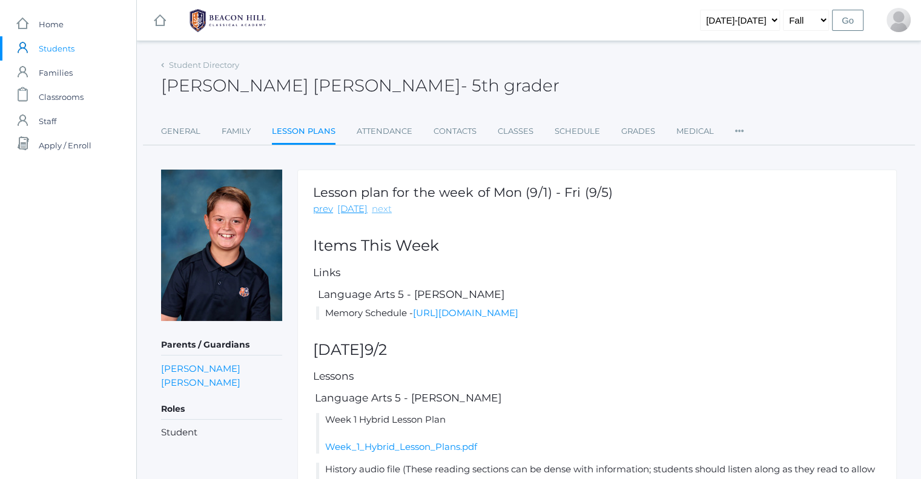
click at [384, 206] on link "next" at bounding box center [382, 209] width 20 height 14
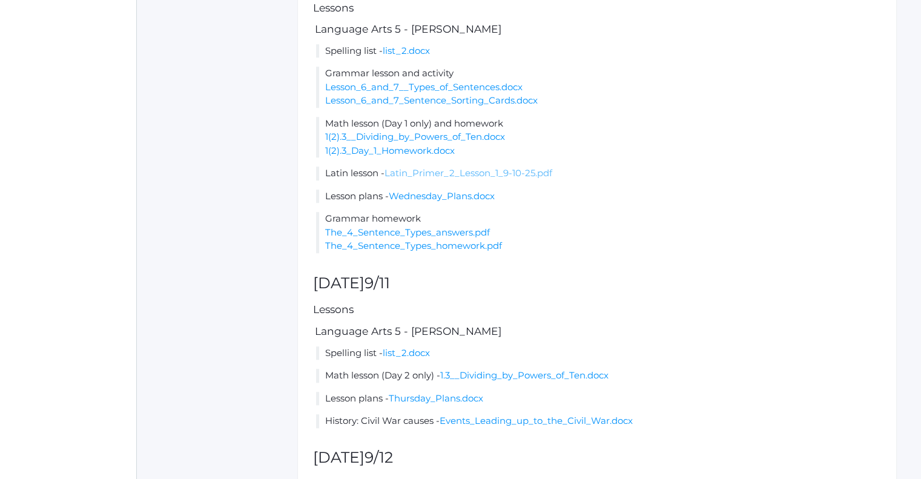
scroll to position [908, 0]
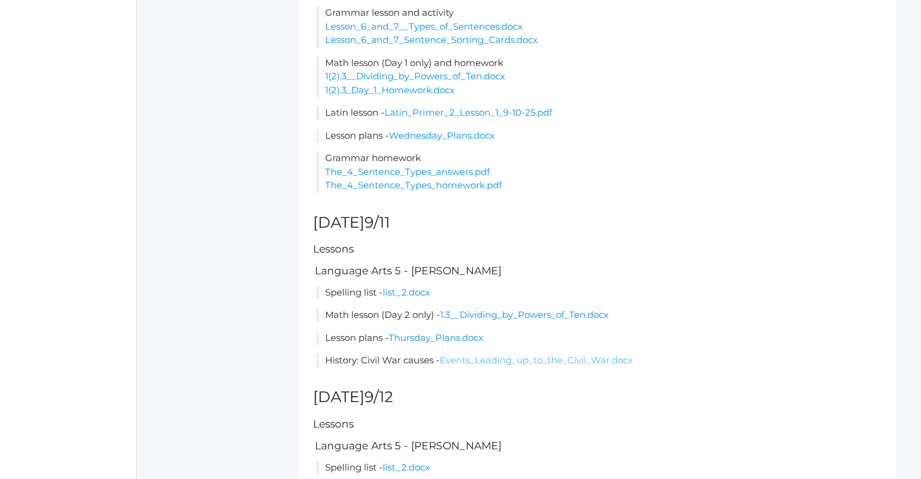
click at [478, 366] on link "Events_Leading_up_to_the_Civil_War.docx" at bounding box center [536, 360] width 193 height 12
drag, startPoint x: 828, startPoint y: 251, endPoint x: 828, endPoint y: 240, distance: 11.5
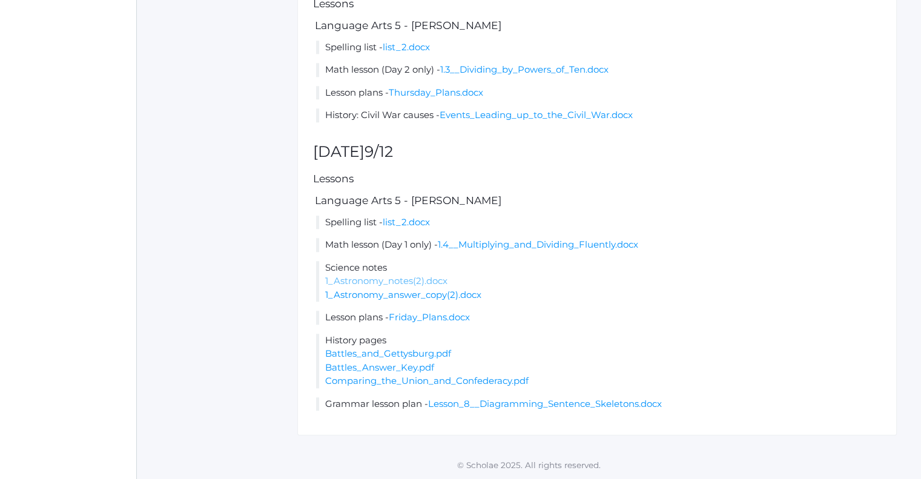
scroll to position [1193, 0]
click at [386, 380] on link "Comparing_the_Union_and_Confederacy.pdf" at bounding box center [426, 381] width 203 height 12
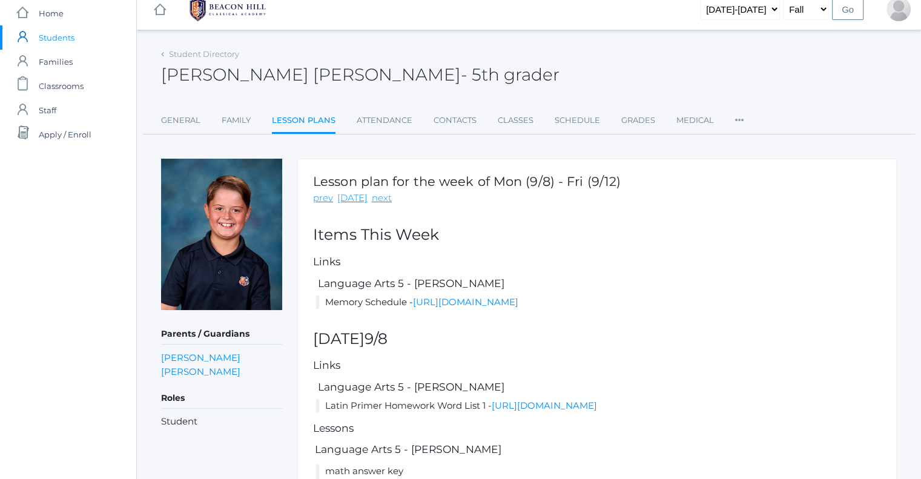
scroll to position [0, 0]
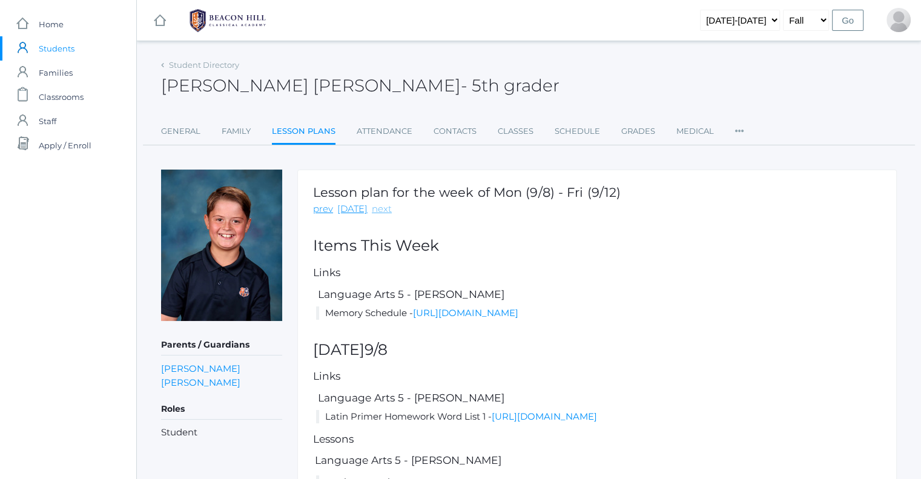
click at [372, 203] on link "next" at bounding box center [382, 209] width 20 height 14
click at [373, 211] on link "next" at bounding box center [382, 209] width 20 height 14
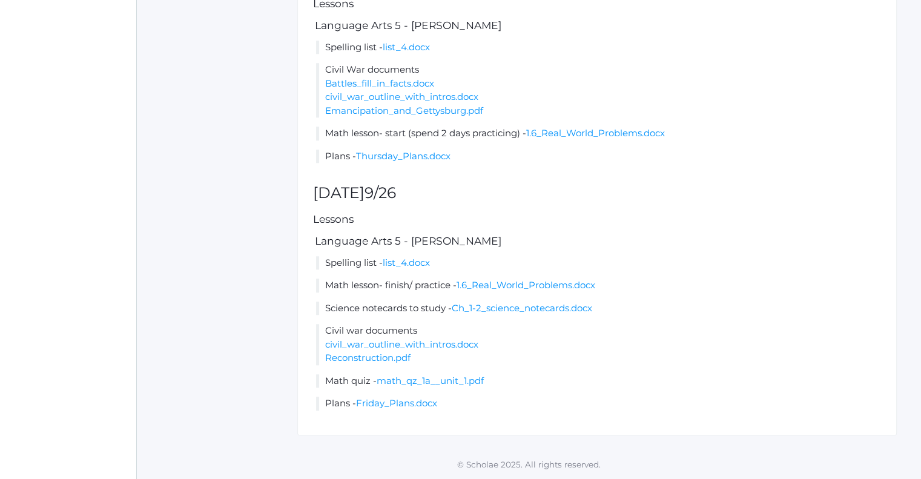
scroll to position [1029, 0]
click at [441, 350] on link "civil_war_outline_with_intros.docx" at bounding box center [401, 344] width 153 height 12
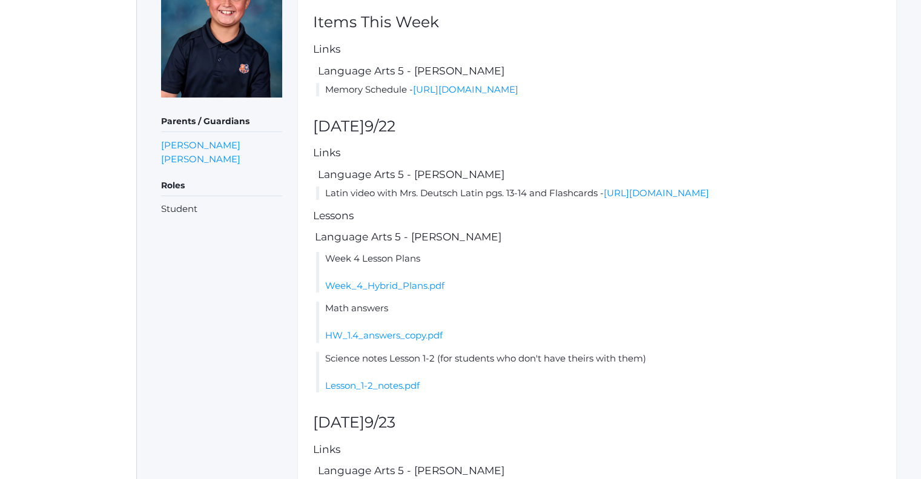
scroll to position [0, 0]
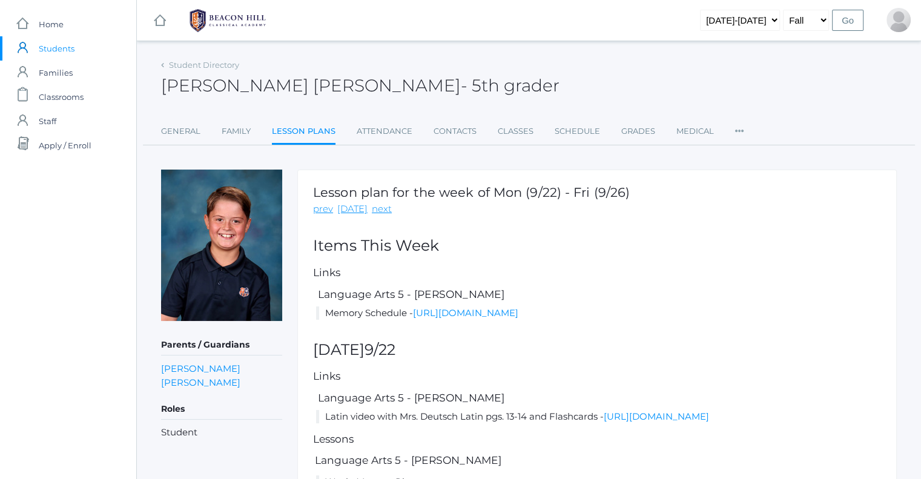
click at [290, 135] on link "Lesson Plans" at bounding box center [304, 132] width 64 height 26
click at [326, 208] on link "prev" at bounding box center [323, 209] width 20 height 14
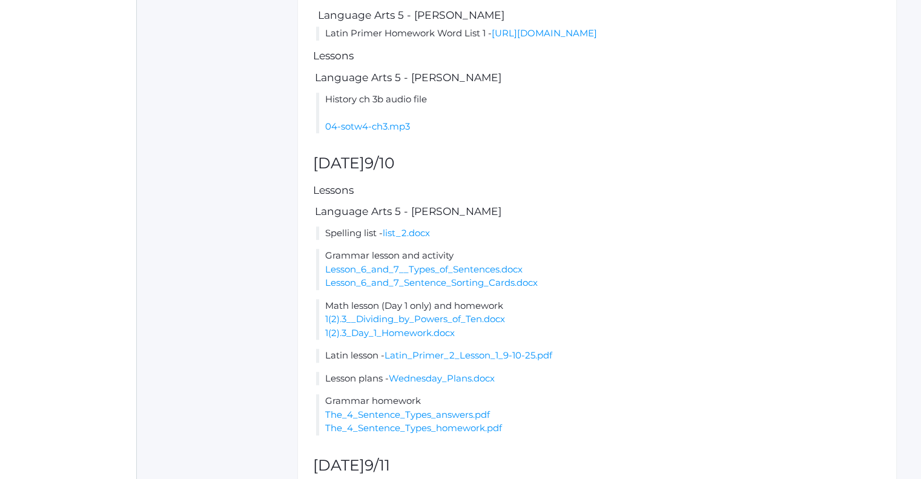
scroll to position [666, 0]
click at [410, 238] on link "list_2.docx" at bounding box center [406, 232] width 47 height 12
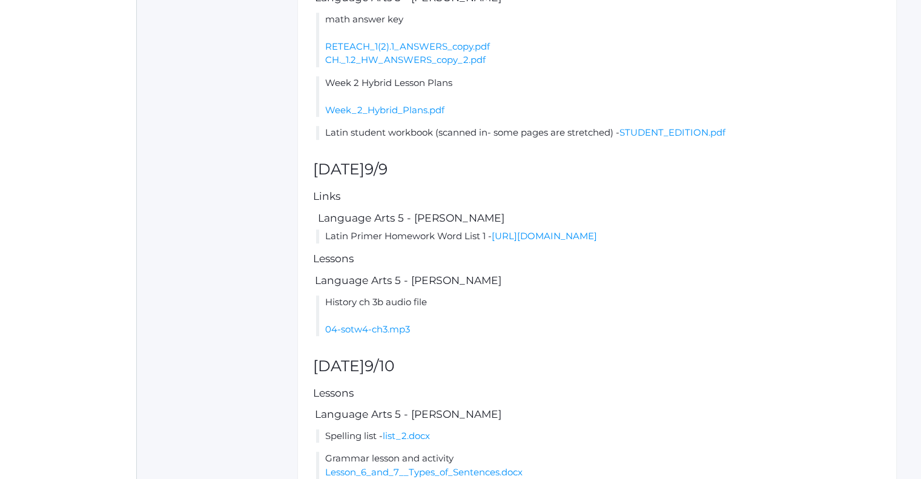
scroll to position [0, 0]
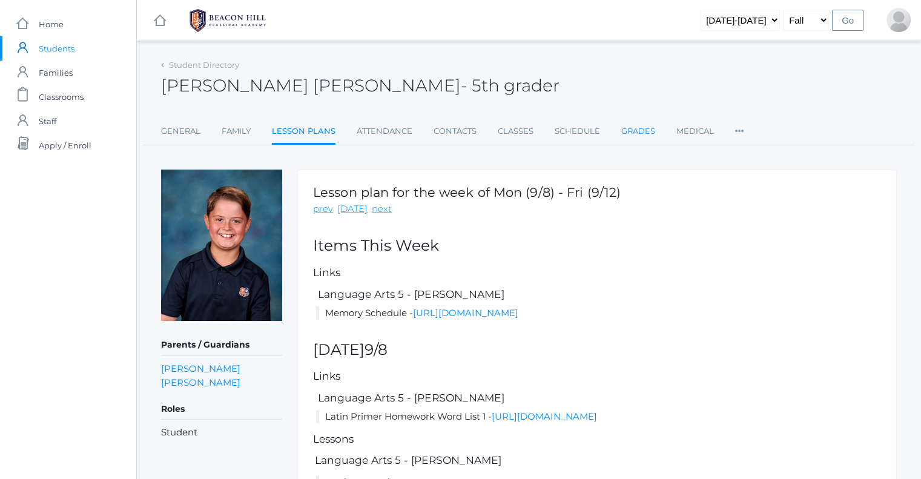
click at [622, 128] on link "Grades" at bounding box center [638, 131] width 34 height 24
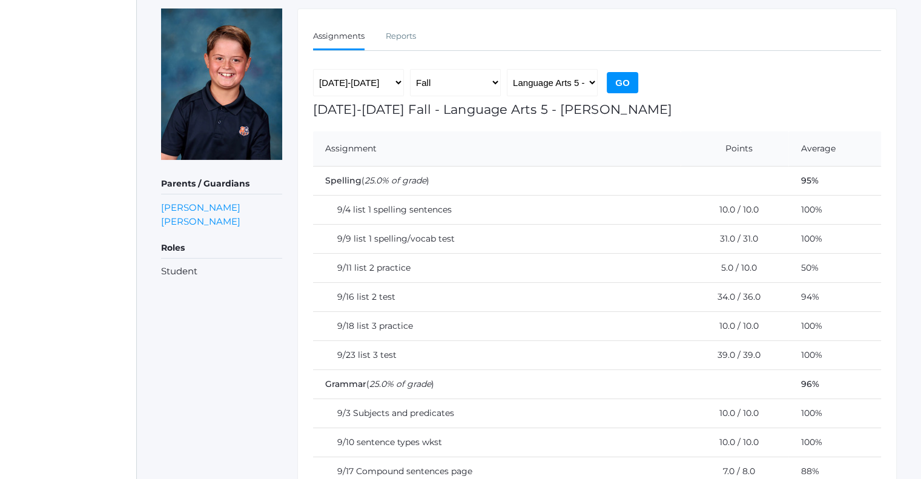
scroll to position [182, 0]
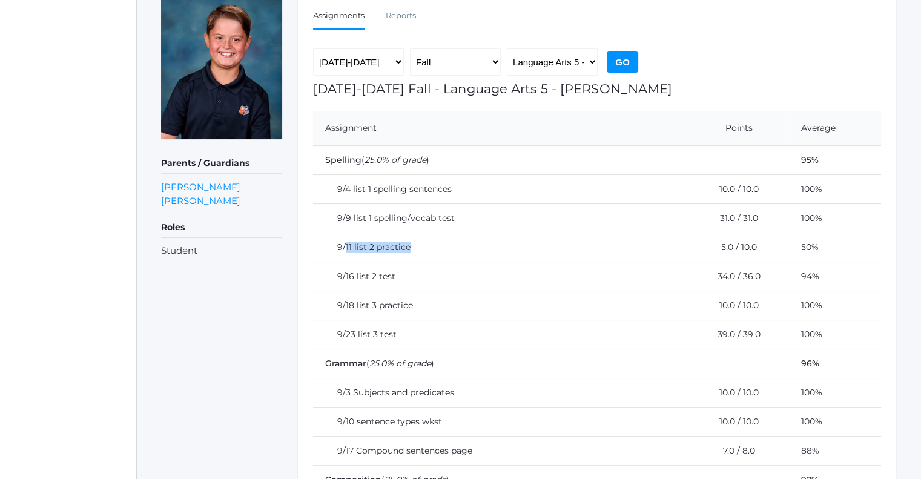
drag, startPoint x: 344, startPoint y: 247, endPoint x: 416, endPoint y: 251, distance: 72.2
click at [416, 251] on td "9/11 list 2 practice" at bounding box center [497, 246] width 368 height 29
drag, startPoint x: 699, startPoint y: 305, endPoint x: 816, endPoint y: 299, distance: 117.6
click at [816, 299] on tr "9/18 list 3 practice 10.0 / 10.0 100%" at bounding box center [597, 305] width 568 height 29
drag, startPoint x: 700, startPoint y: 245, endPoint x: 823, endPoint y: 245, distance: 122.9
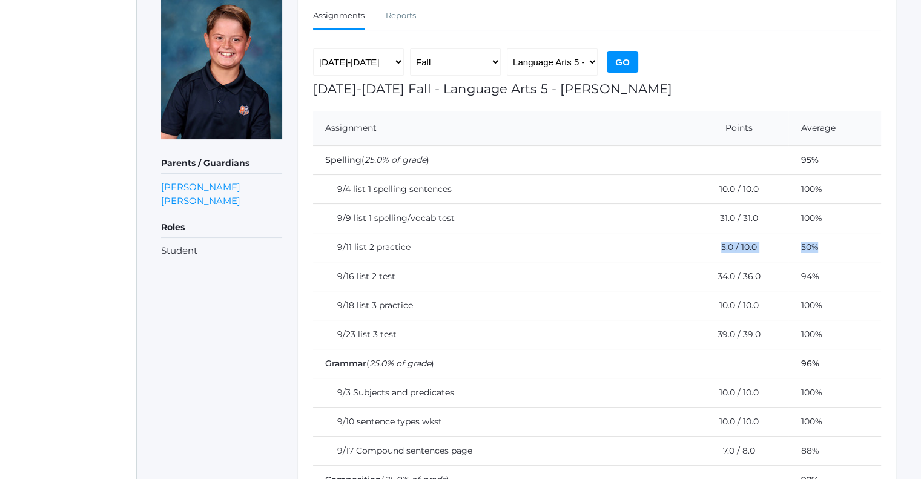
click at [823, 245] on tr "9/11 list 2 practice 5.0 / 10.0 50%" at bounding box center [597, 246] width 568 height 29
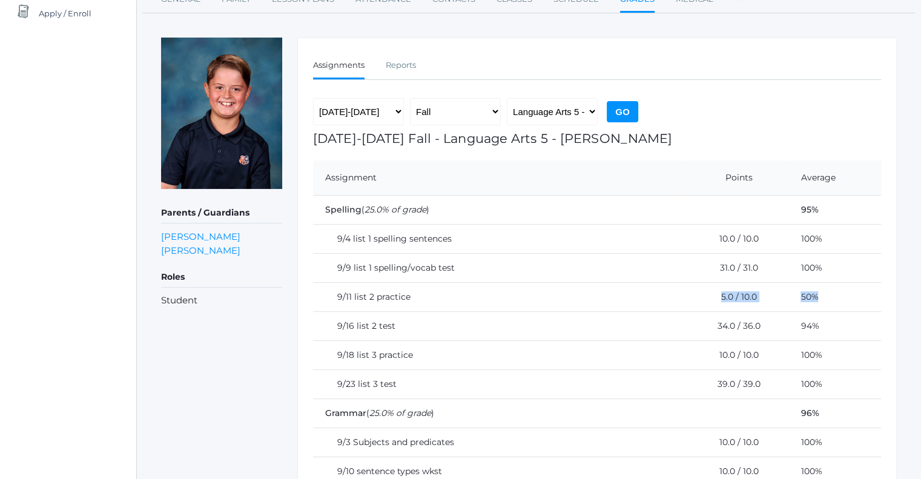
scroll to position [61, 0]
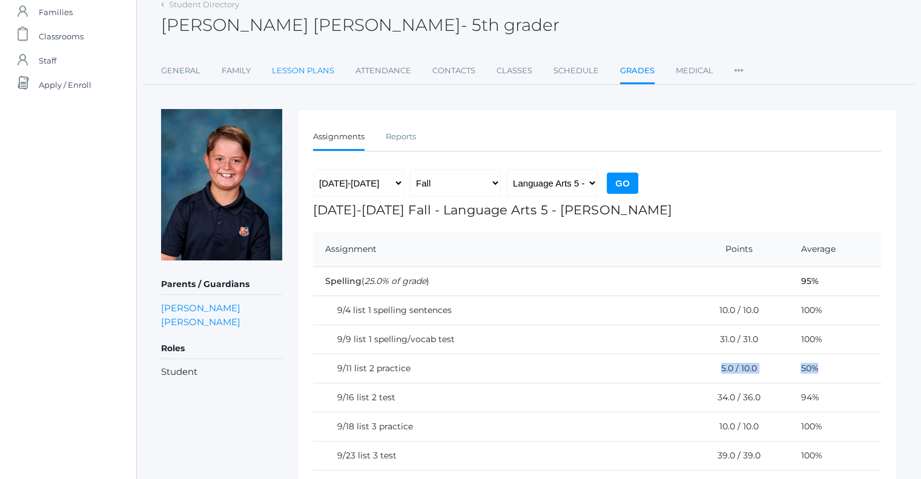
click at [295, 70] on link "Lesson Plans" at bounding box center [303, 71] width 62 height 24
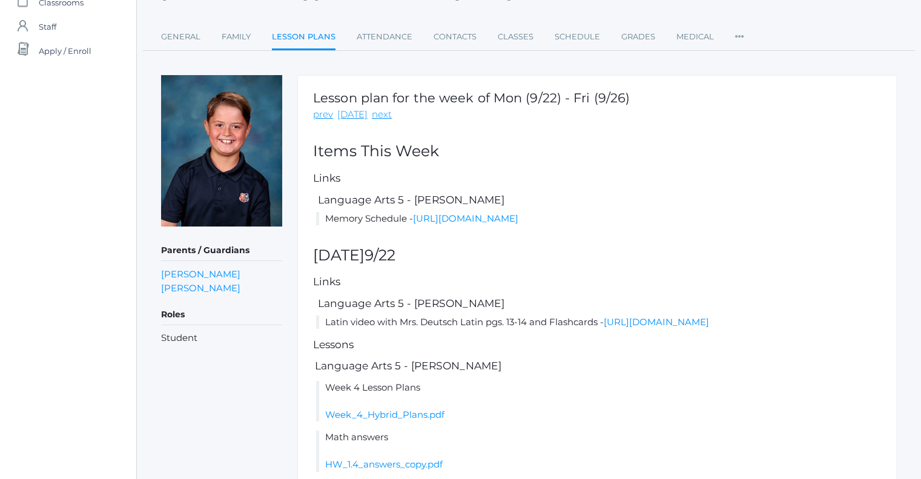
scroll to position [68, 0]
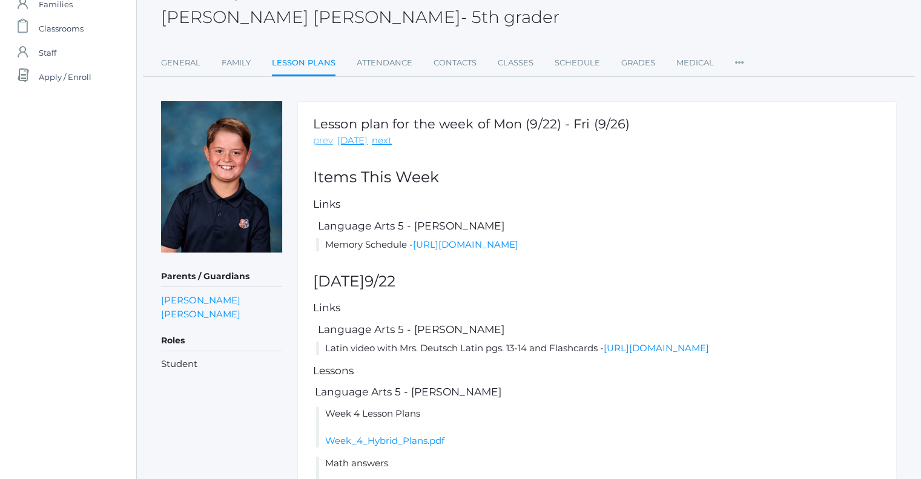
click at [321, 137] on link "prev" at bounding box center [323, 141] width 20 height 14
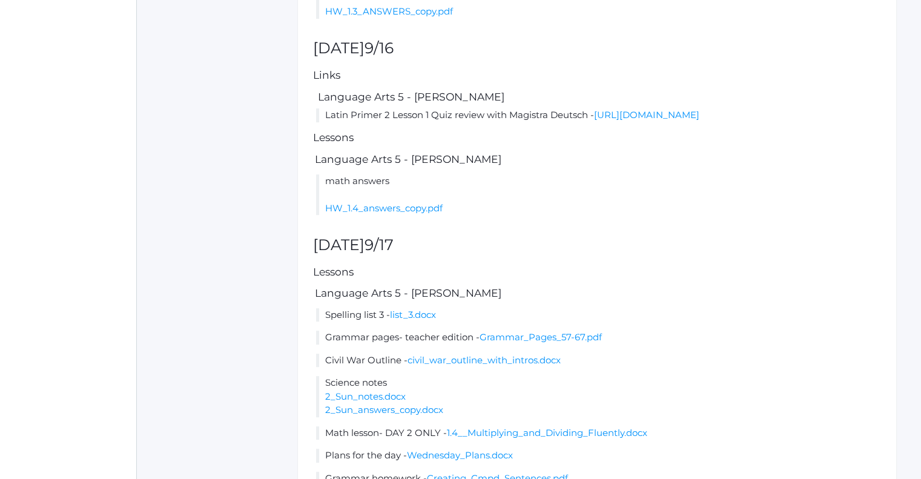
scroll to position [605, 0]
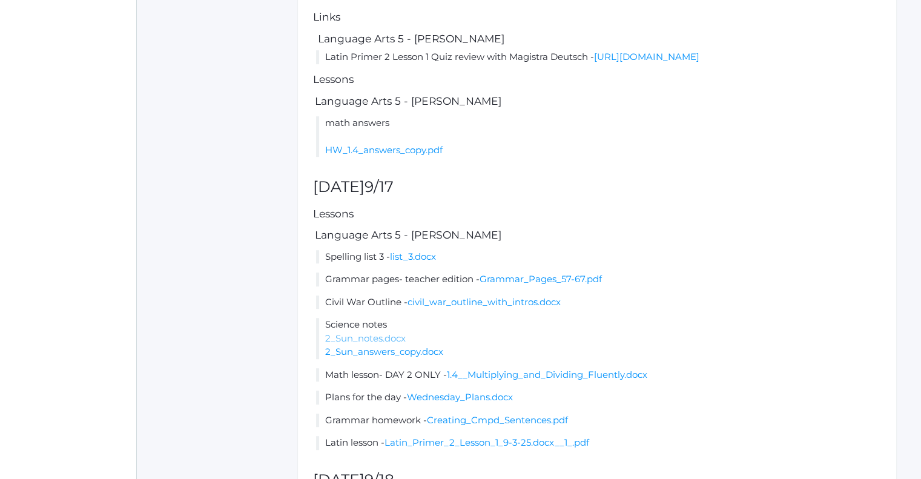
click at [385, 344] on link "2_Sun_notes.docx" at bounding box center [365, 338] width 81 height 12
click at [787, 213] on div "Lesson plan for the week of Mon (9/15) - Fri (9/19) prev today next Items This …" at bounding box center [596, 216] width 599 height 1305
click at [402, 357] on link "2_Sun_answers_copy.docx" at bounding box center [384, 352] width 118 height 12
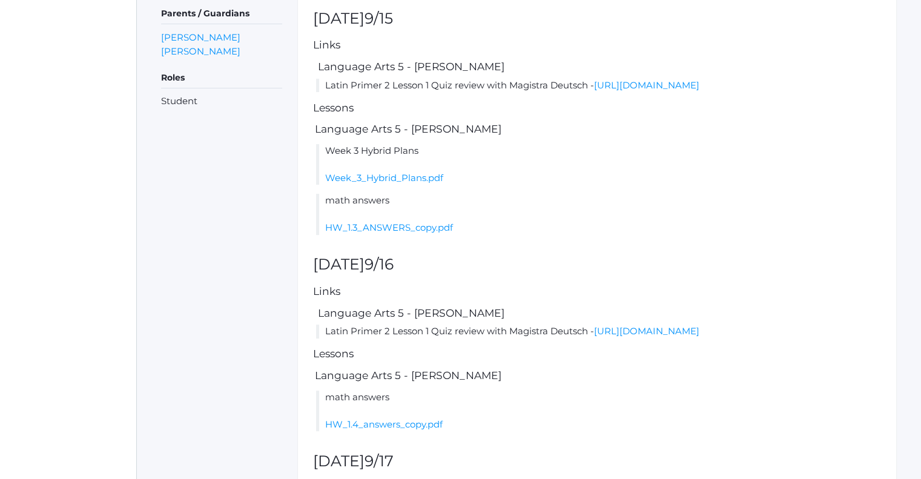
scroll to position [0, 0]
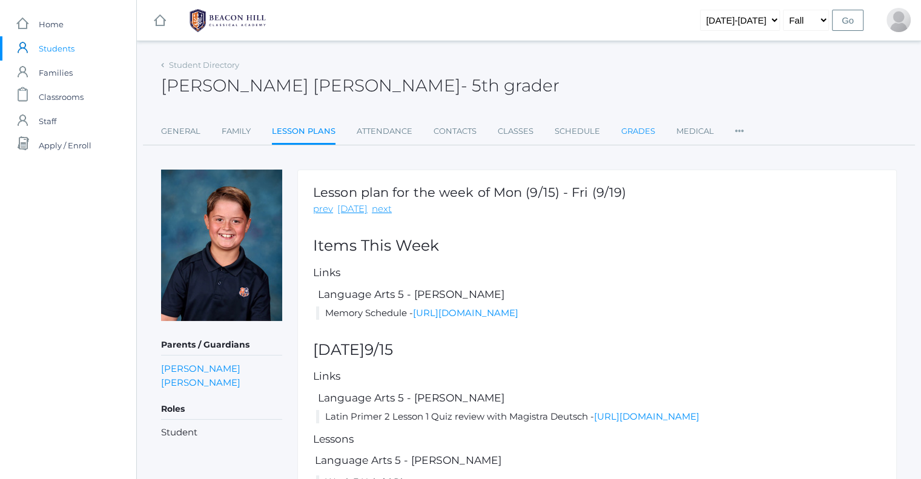
click at [644, 123] on link "Grades" at bounding box center [638, 131] width 34 height 24
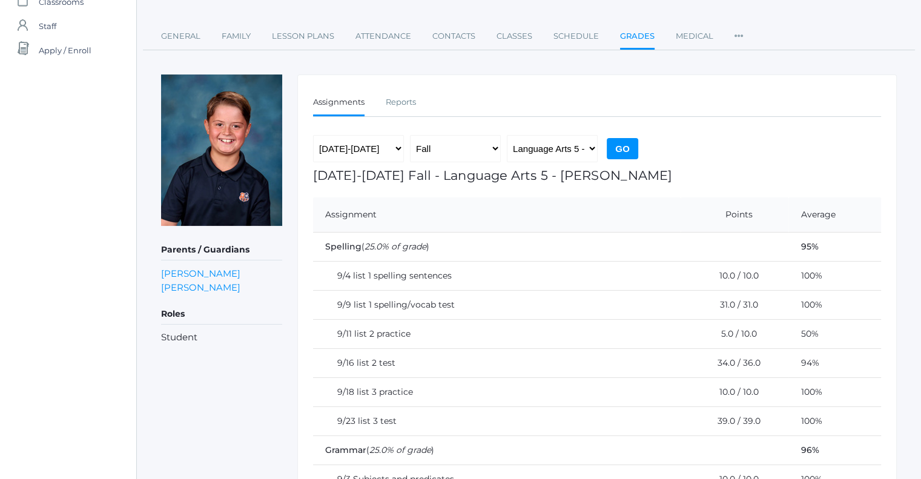
scroll to position [121, 0]
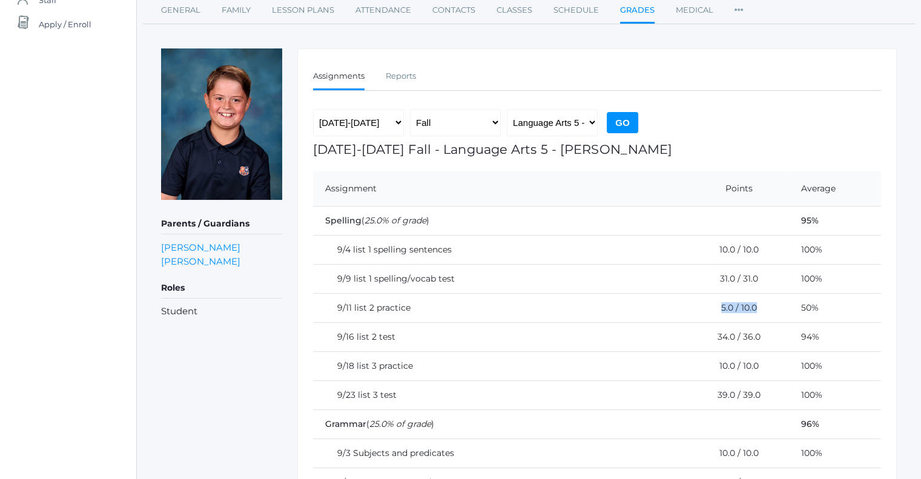
drag, startPoint x: 702, startPoint y: 300, endPoint x: 754, endPoint y: 314, distance: 53.3
click at [754, 314] on td "5.0 / 10.0" at bounding box center [735, 307] width 108 height 29
drag, startPoint x: 340, startPoint y: 337, endPoint x: 400, endPoint y: 343, distance: 60.8
click at [400, 343] on td "9/16 list 2 test" at bounding box center [497, 336] width 368 height 29
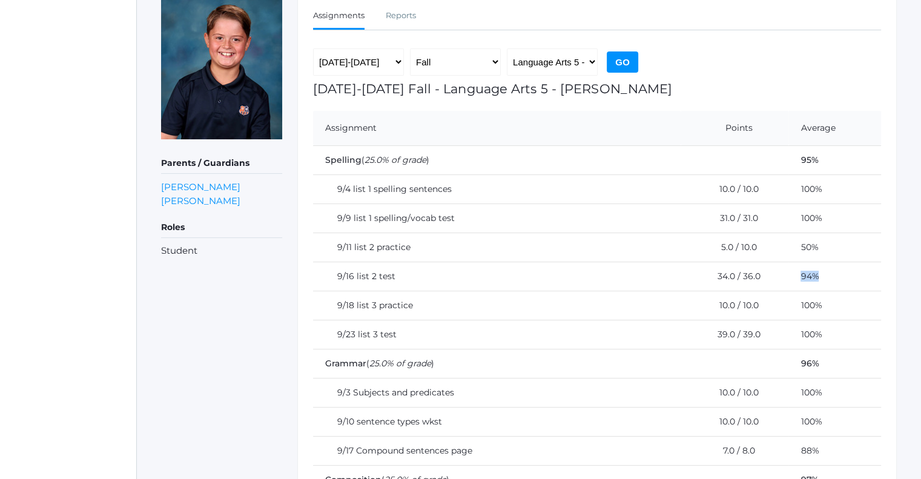
drag, startPoint x: 790, startPoint y: 273, endPoint x: 805, endPoint y: 278, distance: 16.5
click at [805, 278] on td "94%" at bounding box center [834, 276] width 93 height 29
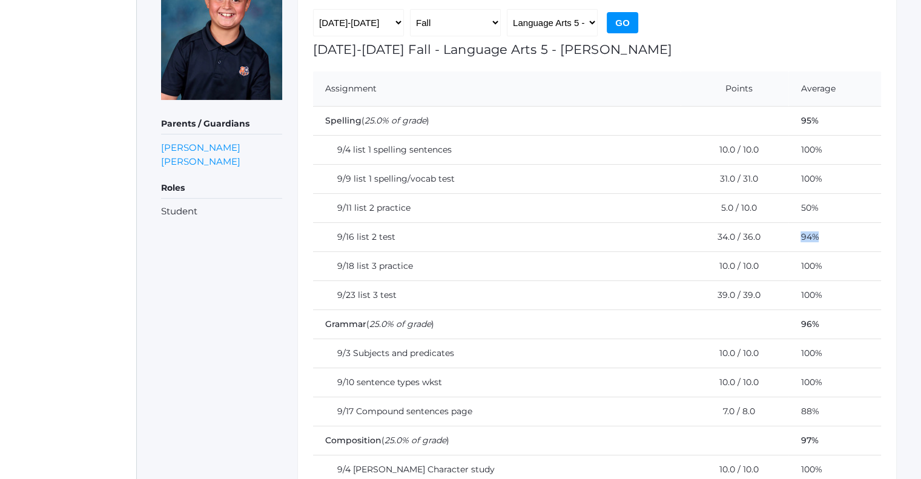
scroll to position [242, 0]
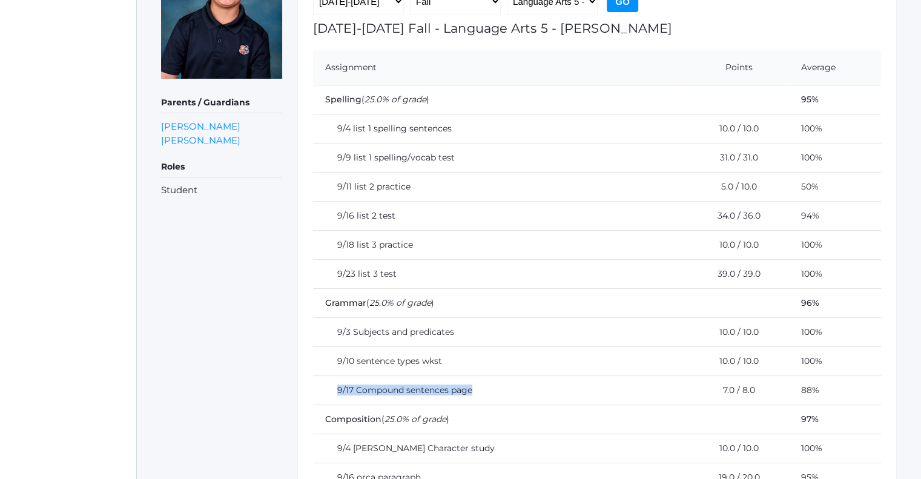
drag, startPoint x: 334, startPoint y: 385, endPoint x: 477, endPoint y: 397, distance: 142.8
click at [477, 397] on td "9/17 Compound sentences page" at bounding box center [497, 389] width 368 height 29
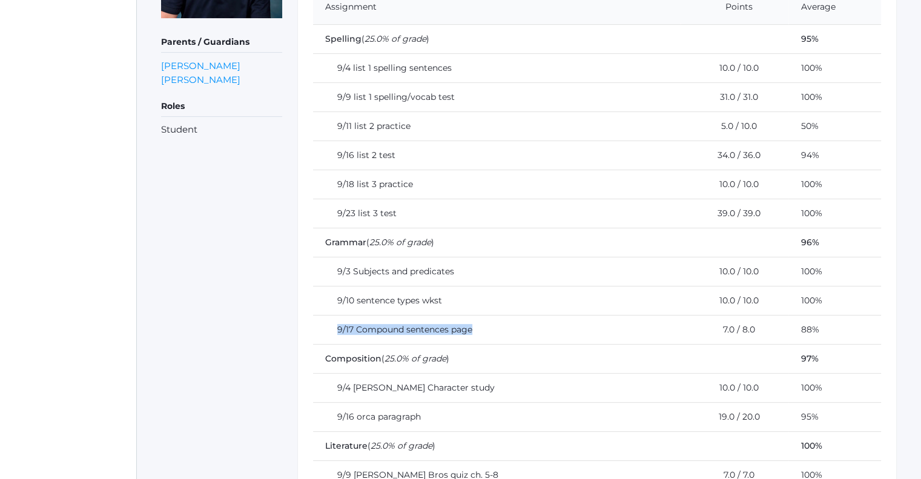
scroll to position [363, 0]
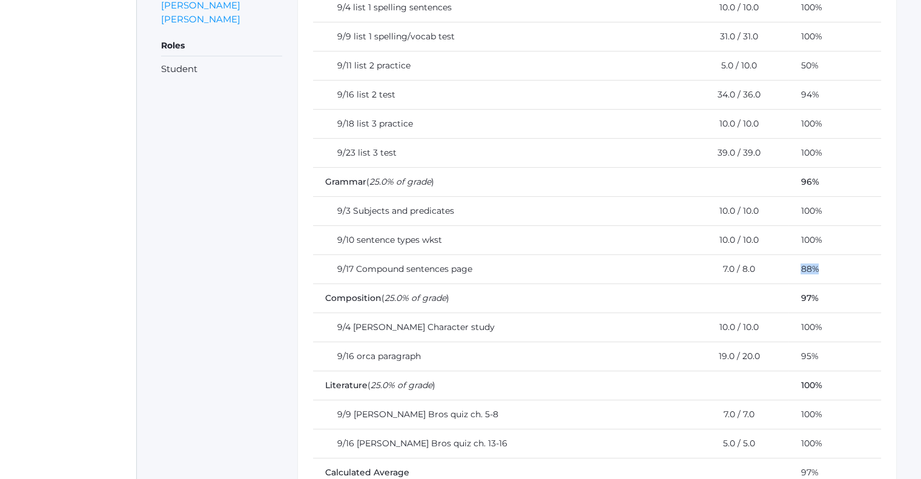
drag, startPoint x: 788, startPoint y: 259, endPoint x: 805, endPoint y: 259, distance: 17.0
click at [805, 259] on td "88%" at bounding box center [834, 268] width 93 height 29
click at [757, 305] on td "Composition ( 25.0% of grade )" at bounding box center [550, 297] width 475 height 29
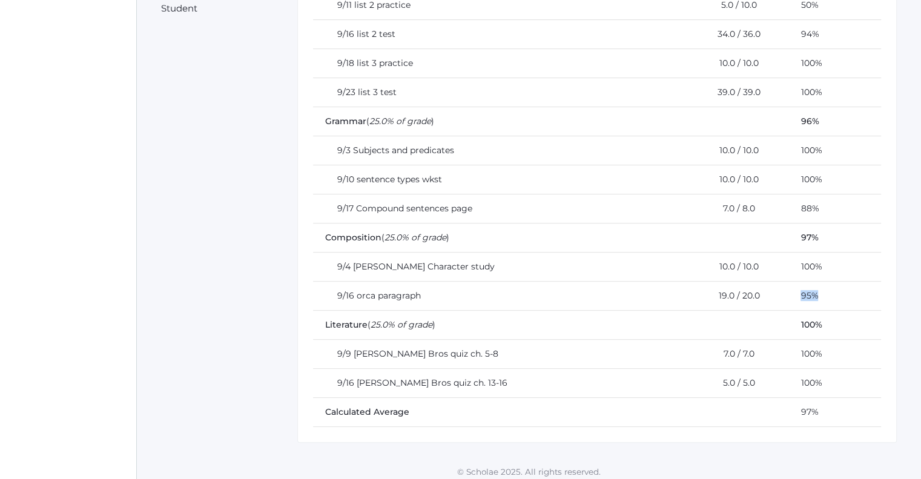
drag, startPoint x: 806, startPoint y: 292, endPoint x: 786, endPoint y: 286, distance: 20.7
click at [788, 286] on td "95%" at bounding box center [834, 295] width 93 height 29
drag, startPoint x: 788, startPoint y: 265, endPoint x: 824, endPoint y: 272, distance: 36.5
click at [824, 272] on td "100%" at bounding box center [834, 266] width 93 height 29
drag, startPoint x: 782, startPoint y: 292, endPoint x: 811, endPoint y: 301, distance: 31.0
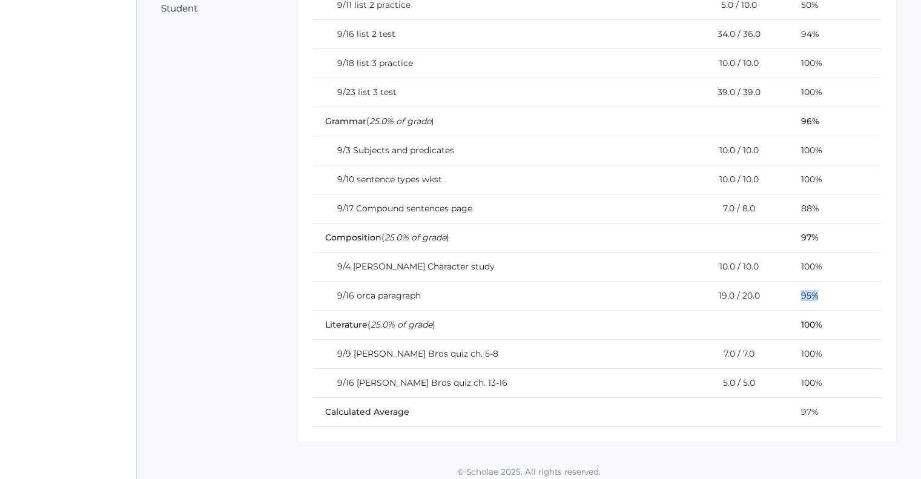
click at [811, 301] on td "95%" at bounding box center [834, 295] width 93 height 29
drag, startPoint x: 424, startPoint y: 289, endPoint x: 328, endPoint y: 283, distance: 96.5
click at [328, 283] on td "9/16 orca paragraph" at bounding box center [497, 295] width 368 height 29
drag, startPoint x: 742, startPoint y: 291, endPoint x: 728, endPoint y: 289, distance: 14.6
click at [728, 289] on td "19.0 / 20.0" at bounding box center [735, 295] width 108 height 29
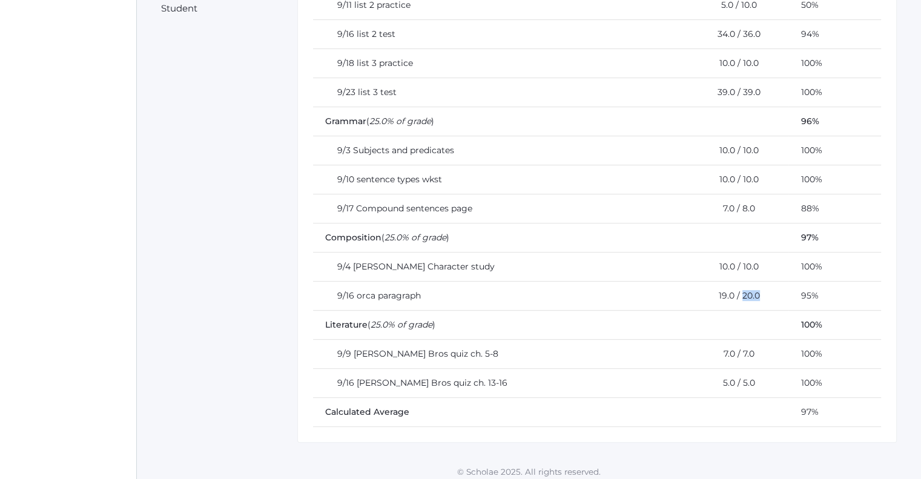
drag, startPoint x: 725, startPoint y: 292, endPoint x: 745, endPoint y: 295, distance: 20.1
click at [745, 295] on td "19.0 / 20.0" at bounding box center [735, 295] width 108 height 29
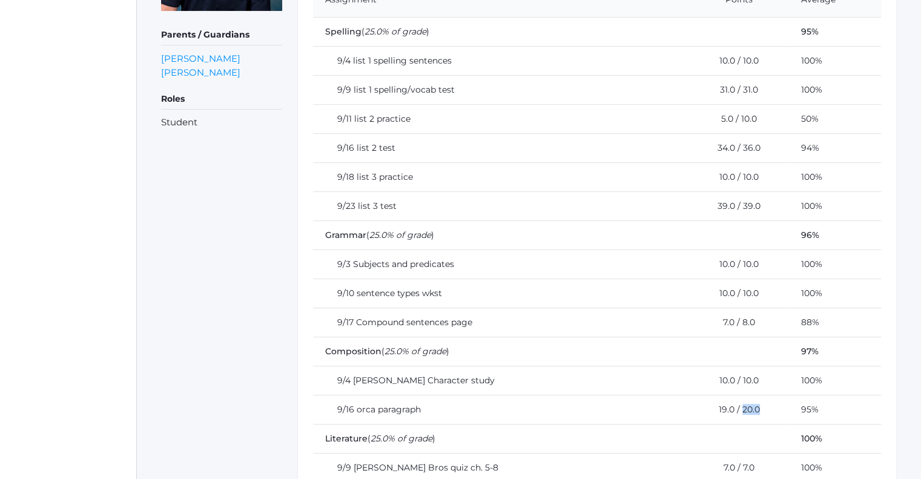
scroll to position [303, 0]
